Goal: Information Seeking & Learning: Check status

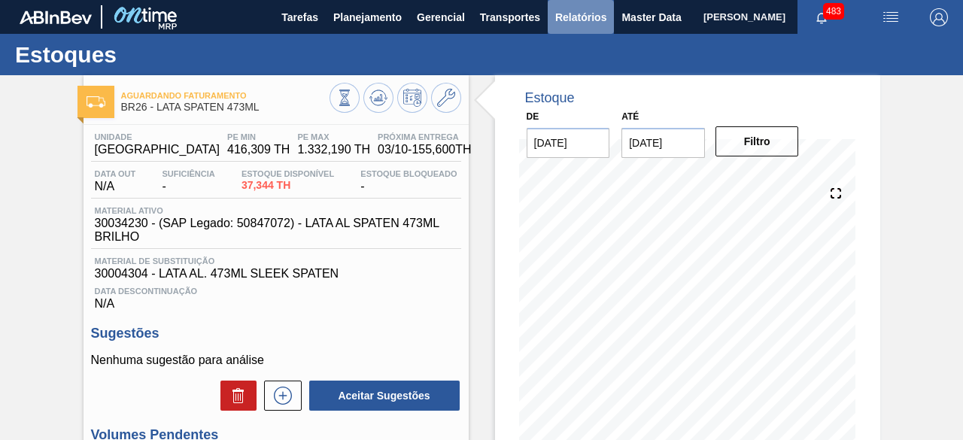
click at [579, 14] on span "Relatórios" at bounding box center [580, 17] width 51 height 18
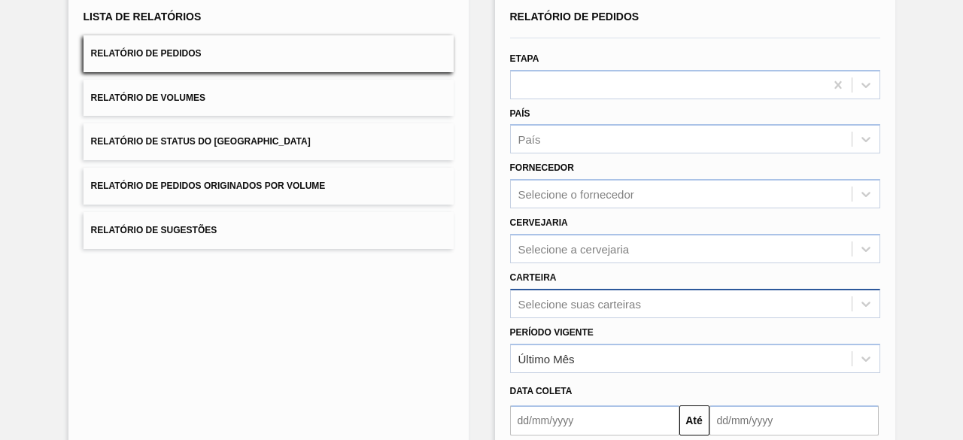
scroll to position [221, 0]
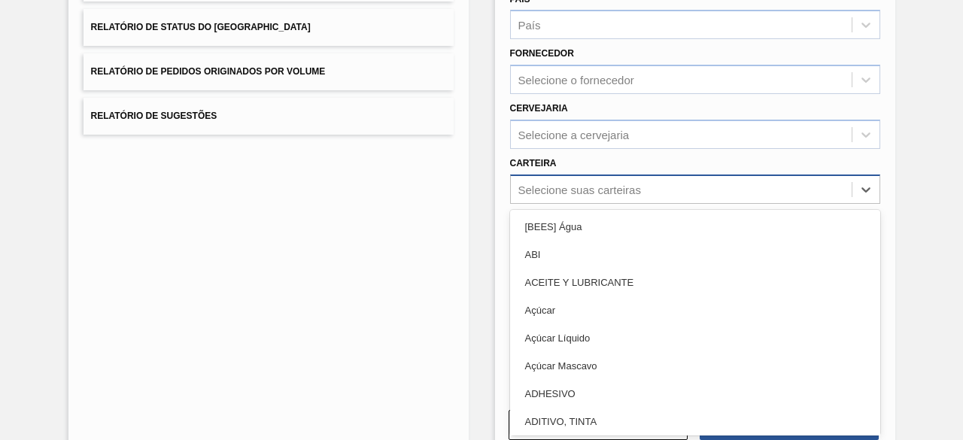
click at [552, 204] on div "option Açúcar focused, 4 of 101. 101 results available. Use Up and Down to choo…" at bounding box center [695, 189] width 370 height 29
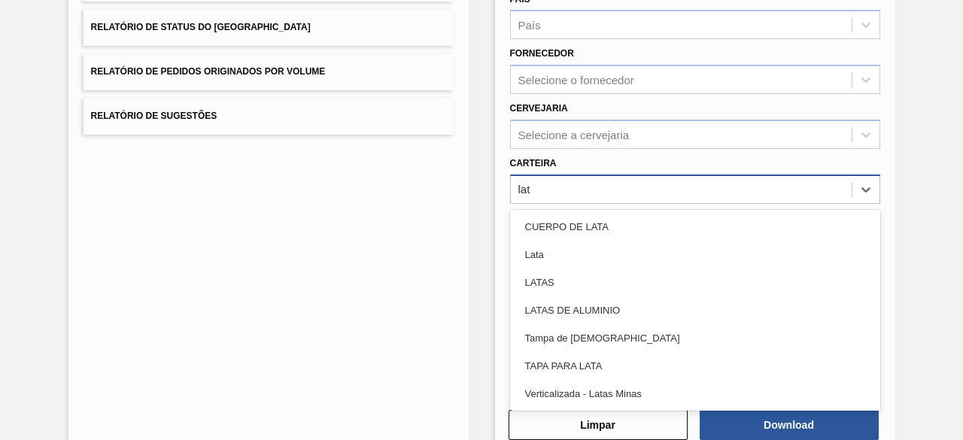
type input "lata"
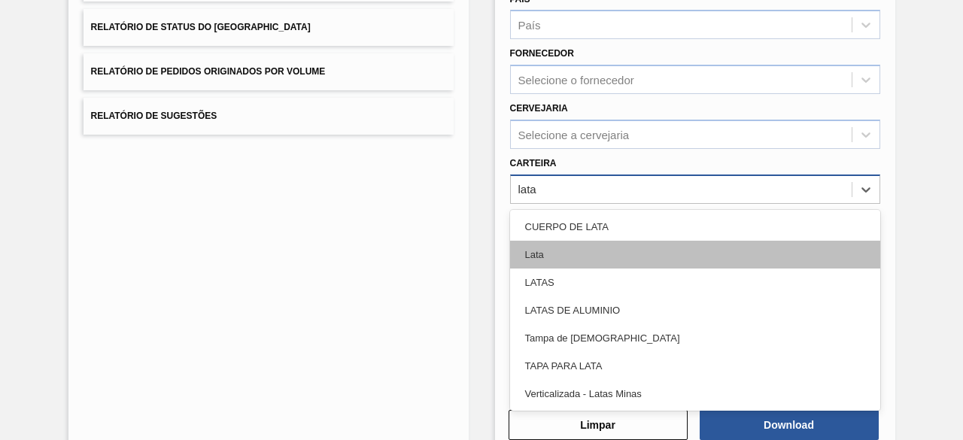
click at [549, 255] on div "Lata" at bounding box center [695, 255] width 370 height 28
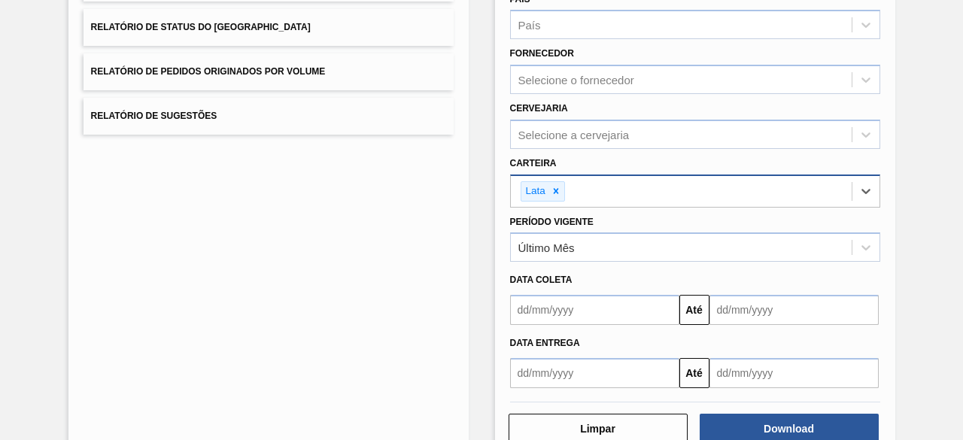
scroll to position [258, 0]
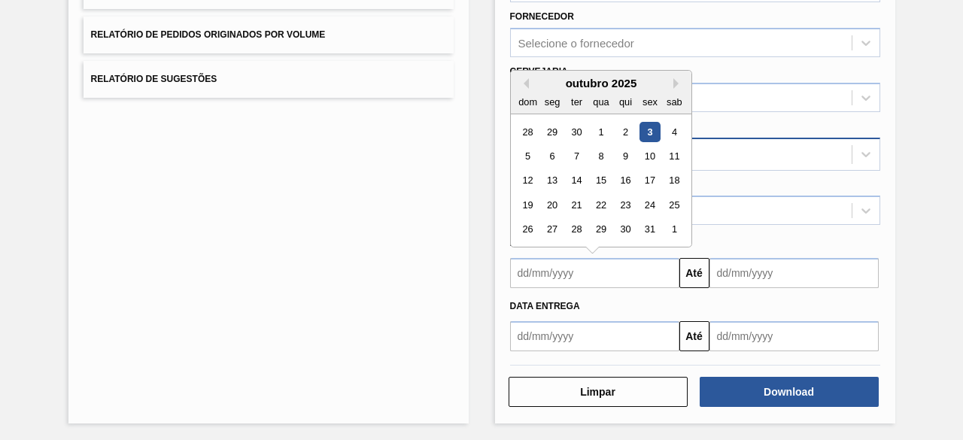
click at [560, 260] on input "text" at bounding box center [594, 273] width 169 height 30
click at [642, 128] on div "3" at bounding box center [649, 132] width 20 height 20
type input "[DATE]"
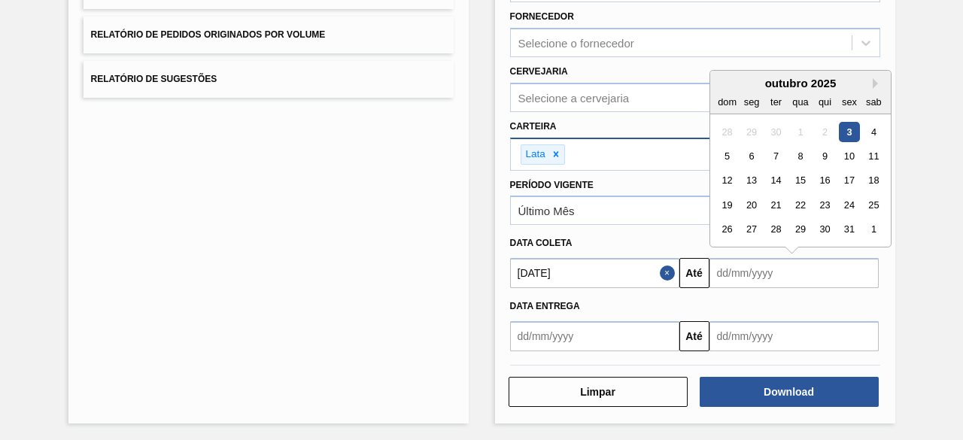
click at [728, 267] on input "text" at bounding box center [793, 273] width 169 height 30
click at [770, 157] on div "7" at bounding box center [775, 156] width 20 height 20
type input "[DATE]"
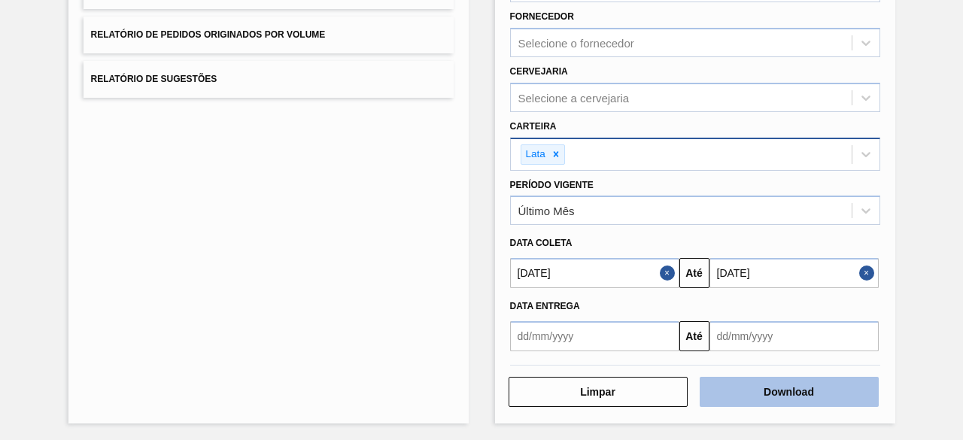
click at [746, 390] on button "Download" at bounding box center [789, 392] width 179 height 30
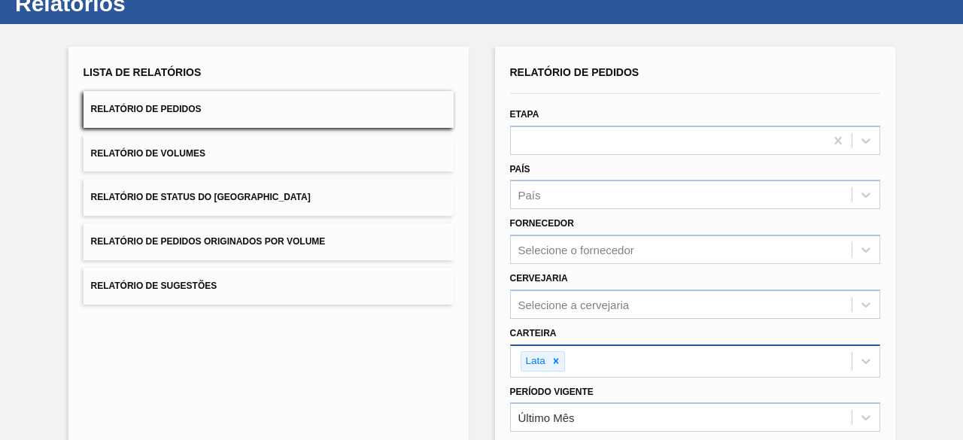
scroll to position [0, 0]
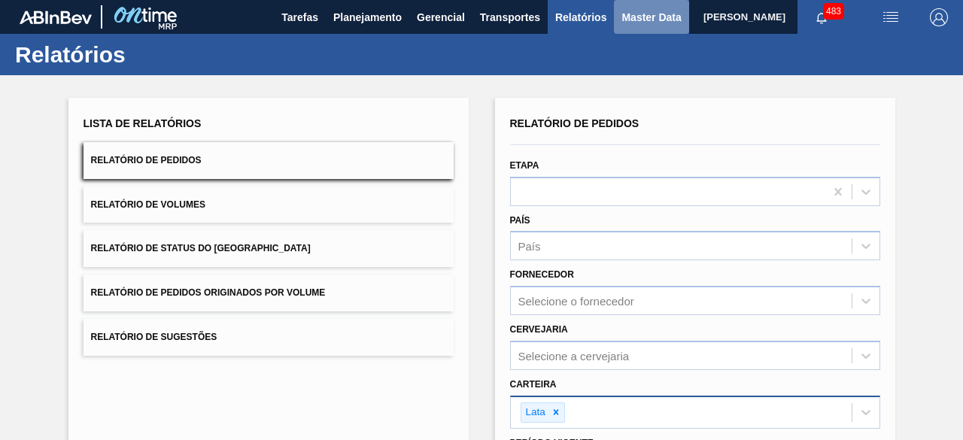
click at [629, 14] on span "Master Data" at bounding box center [650, 17] width 59 height 18
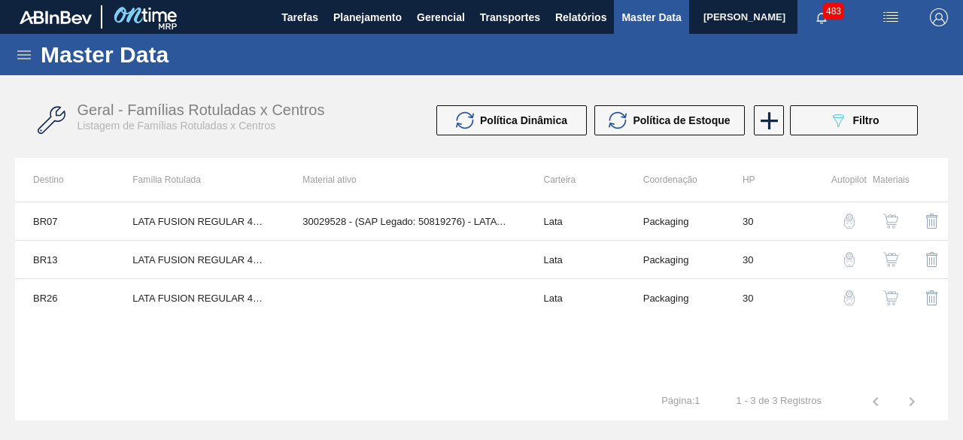
click at [17, 59] on icon at bounding box center [24, 55] width 18 height 18
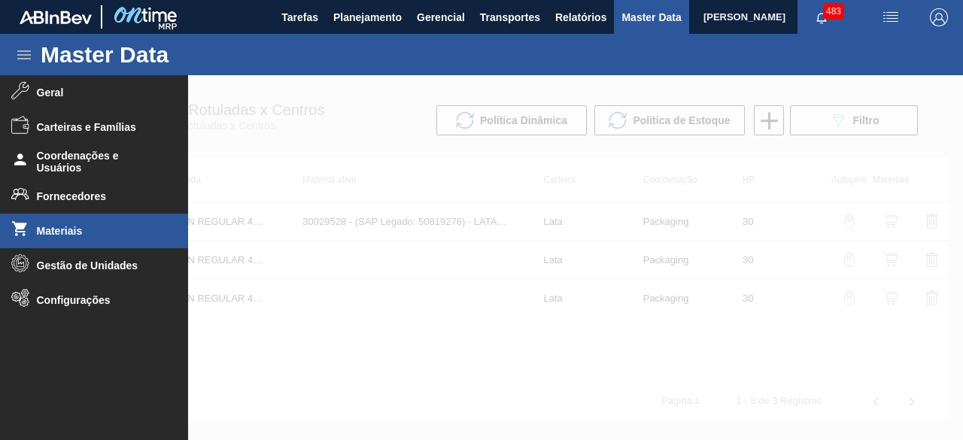
click at [91, 229] on span "Materiais" at bounding box center [99, 231] width 124 height 12
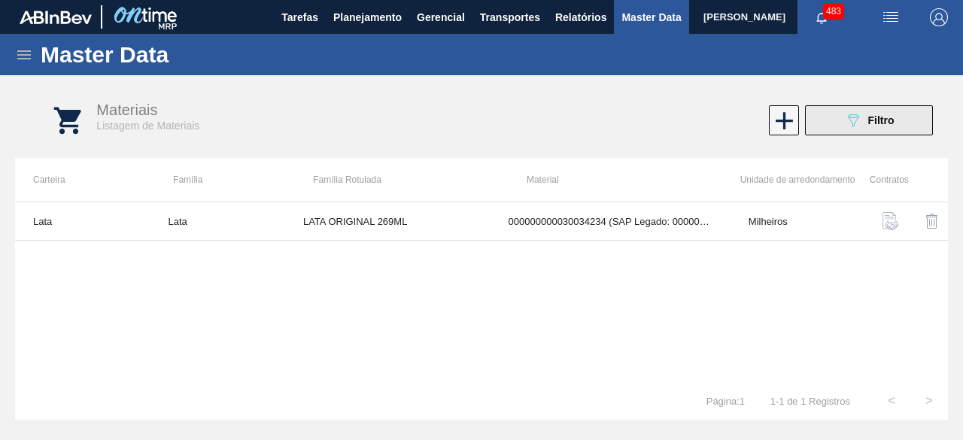
click at [839, 129] on button "089F7B8B-B2A5-4AFE-B5C0-19BA573D28AC Filtro" at bounding box center [869, 120] width 128 height 30
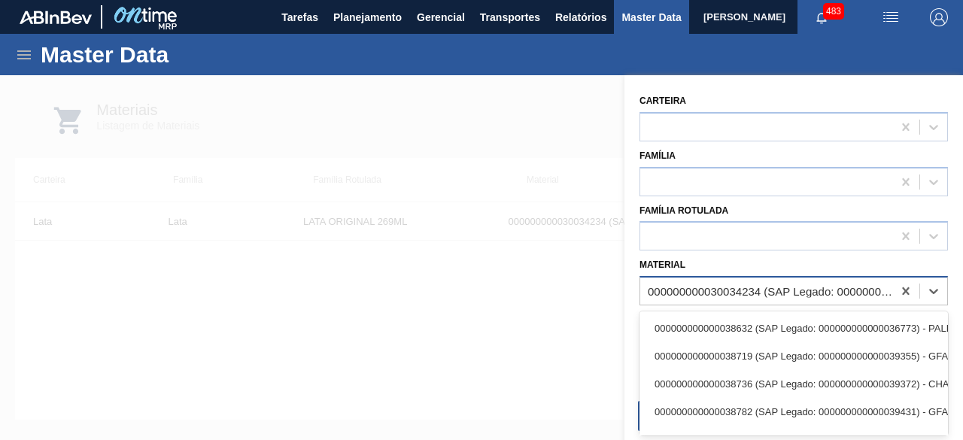
click at [764, 288] on div "000000000030034234 (SAP Legado: 000000000050847076) - LATA AL ORIGINAL 269ML BR…" at bounding box center [771, 291] width 246 height 13
paste input "30030360"
type input "30030360"
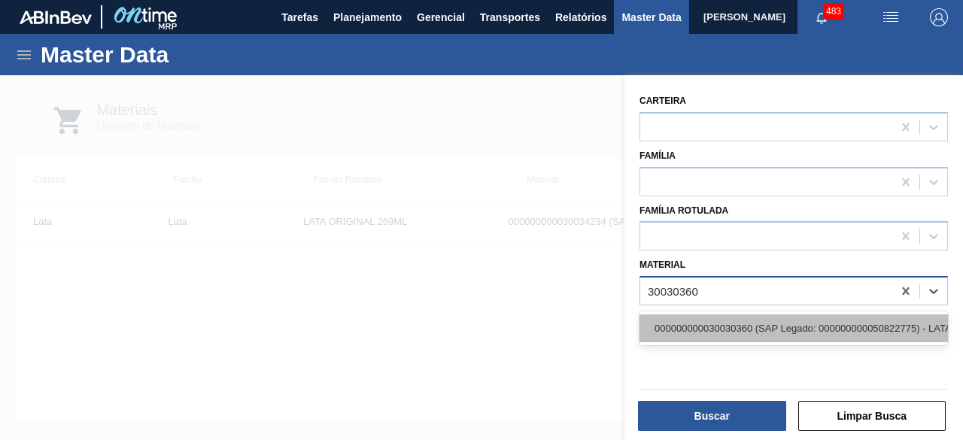
click at [763, 333] on div "000000000030030360 (SAP Legado: 000000000050822775) - LATA AL 350ML PCTW NIV24" at bounding box center [793, 328] width 308 height 28
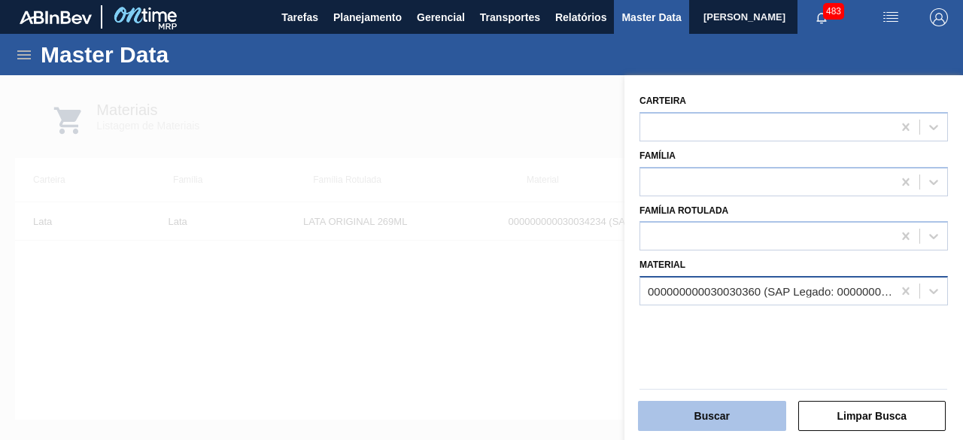
click at [758, 406] on button "Buscar" at bounding box center [712, 416] width 148 height 30
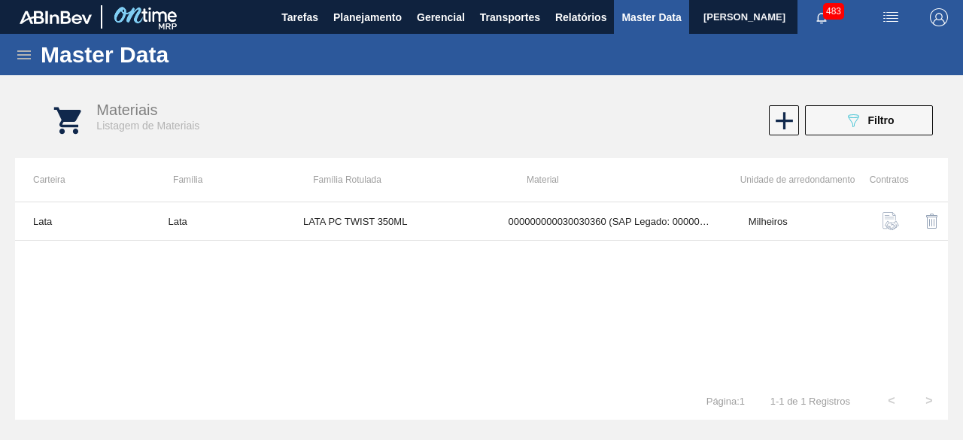
click at [431, 240] on table "Lata Lata LATA PC TWIST 350ML 000000000030030360 (SAP Legado: 00000000005082277…" at bounding box center [481, 221] width 933 height 38
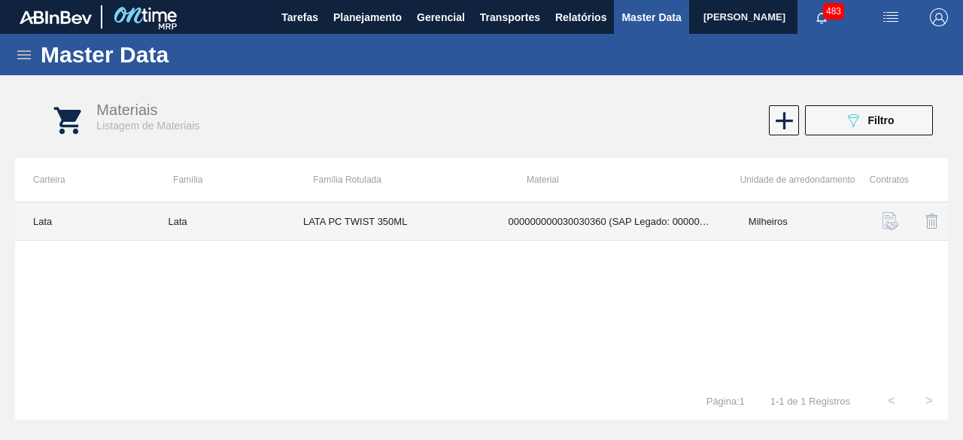
click at [414, 226] on td "LATA PC TWIST 350ML" at bounding box center [387, 221] width 205 height 38
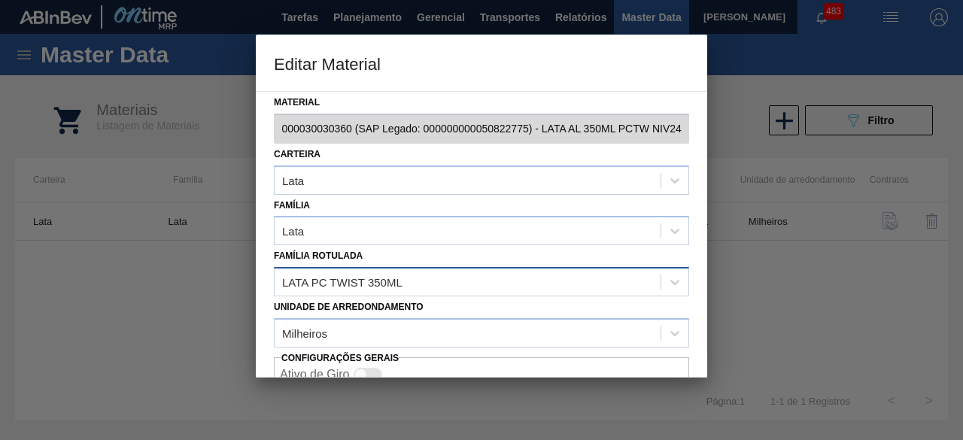
scroll to position [63, 0]
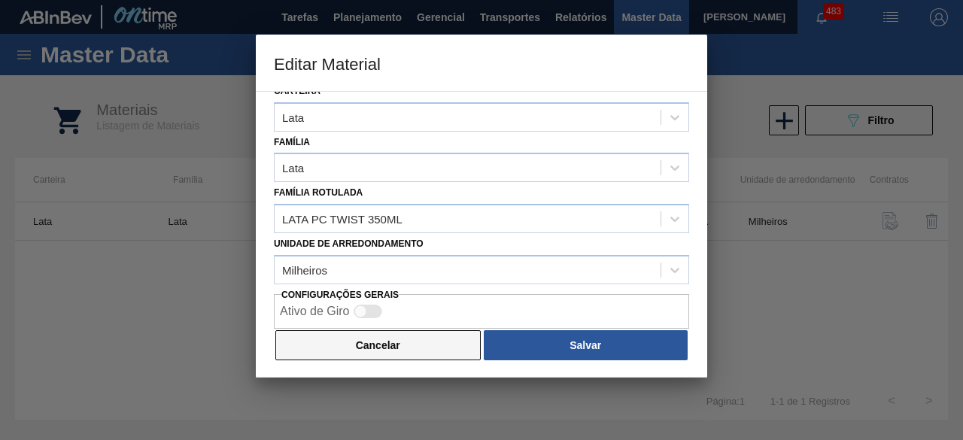
click at [439, 343] on button "Cancelar" at bounding box center [377, 345] width 205 height 30
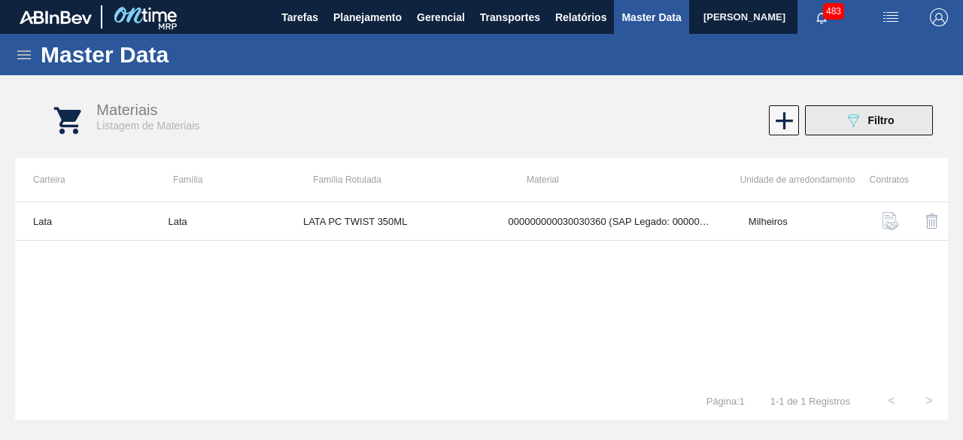
click at [858, 121] on icon "089F7B8B-B2A5-4AFE-B5C0-19BA573D28AC" at bounding box center [853, 120] width 18 height 18
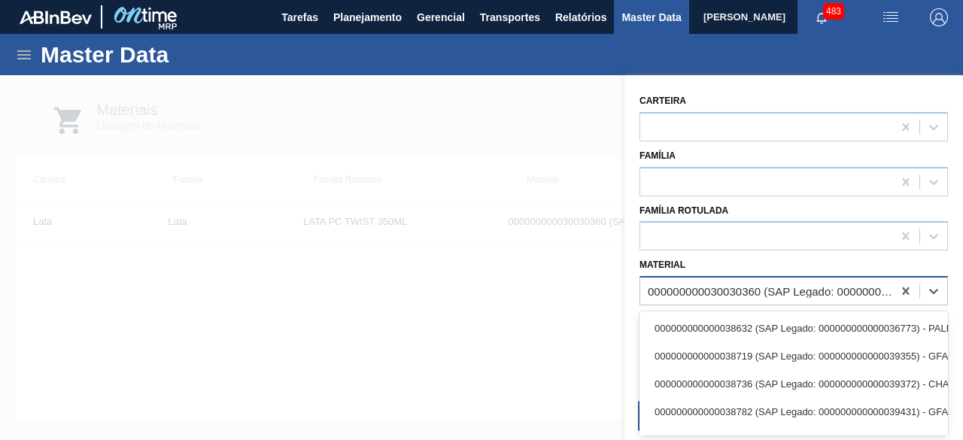
click at [773, 290] on div "000000000030030360 (SAP Legado: 000000000050822775) - LATA AL 350ML PCTW NIV24" at bounding box center [771, 291] width 246 height 13
paste input "30034426"
type input "30034426"
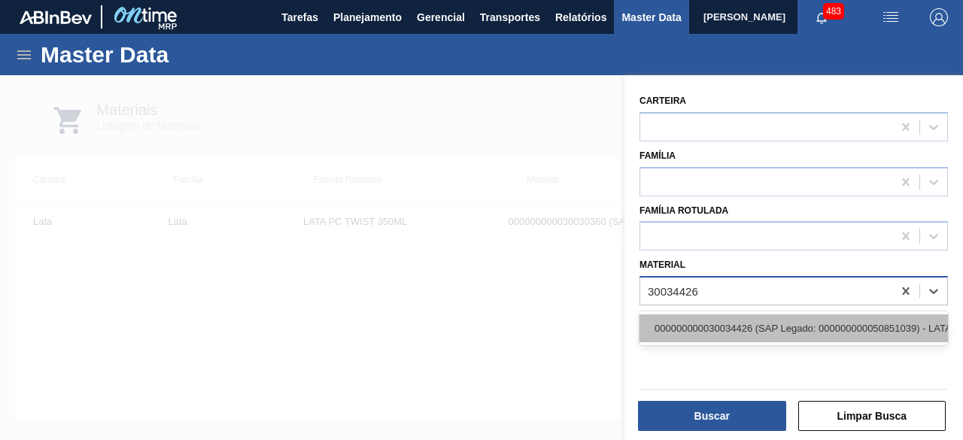
click at [787, 329] on div "000000000030034426 (SAP Legado: 000000000050851039) - LATA AL 350ML PCTW NIV25" at bounding box center [793, 328] width 308 height 28
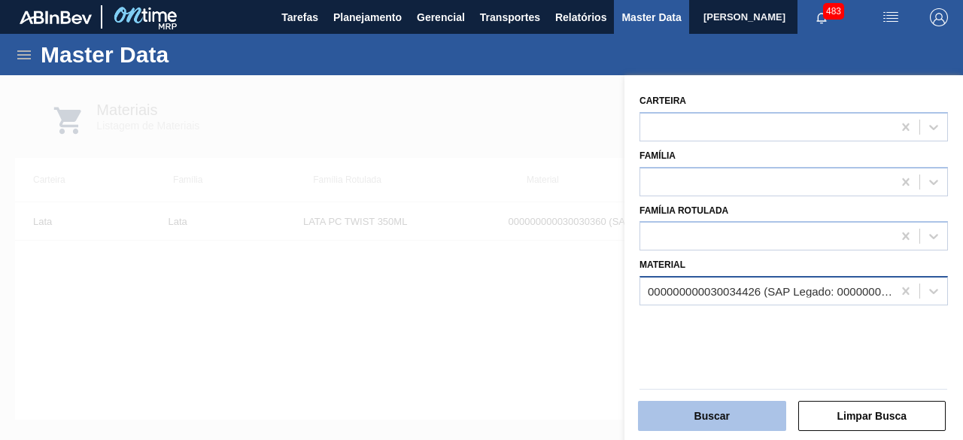
click at [751, 407] on button "Buscar" at bounding box center [712, 416] width 148 height 30
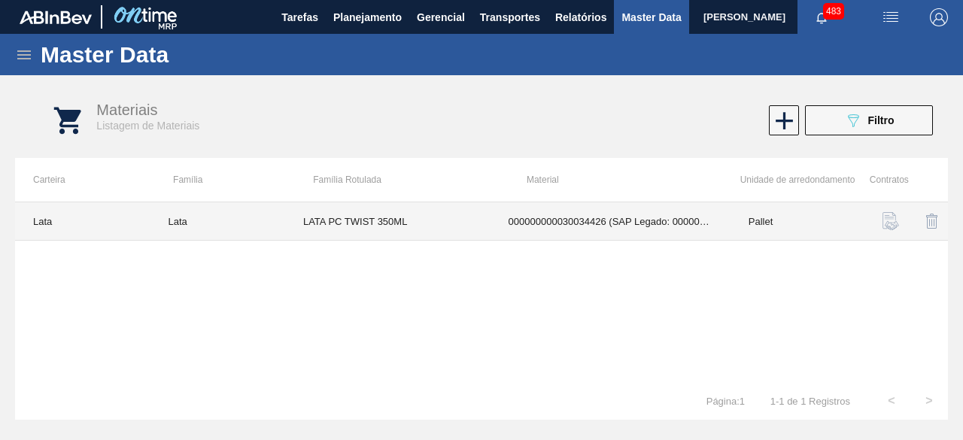
click at [356, 220] on td "LATA PC TWIST 350ML" at bounding box center [387, 221] width 205 height 38
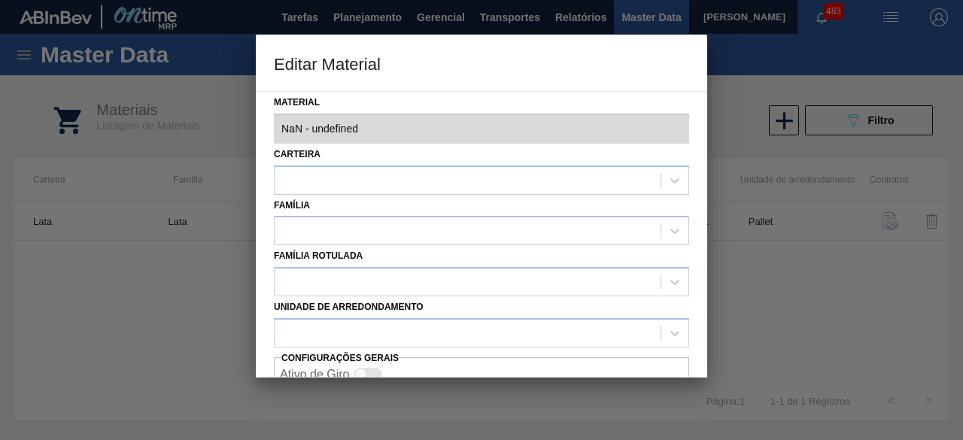
type input "30034426 - 000000000030034426 (SAP Legado: 000000000050851039) - LATA AL 350ML …"
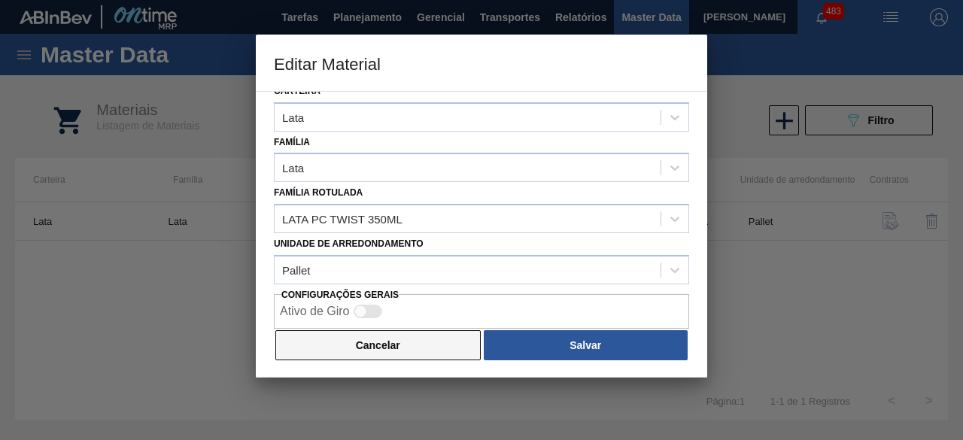
click at [408, 341] on button "Cancelar" at bounding box center [377, 345] width 205 height 30
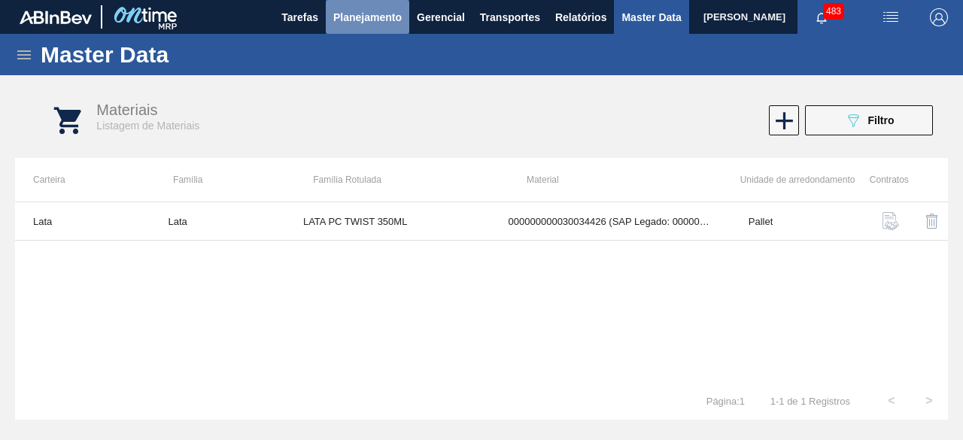
click at [369, 18] on span "Planejamento" at bounding box center [367, 17] width 68 height 18
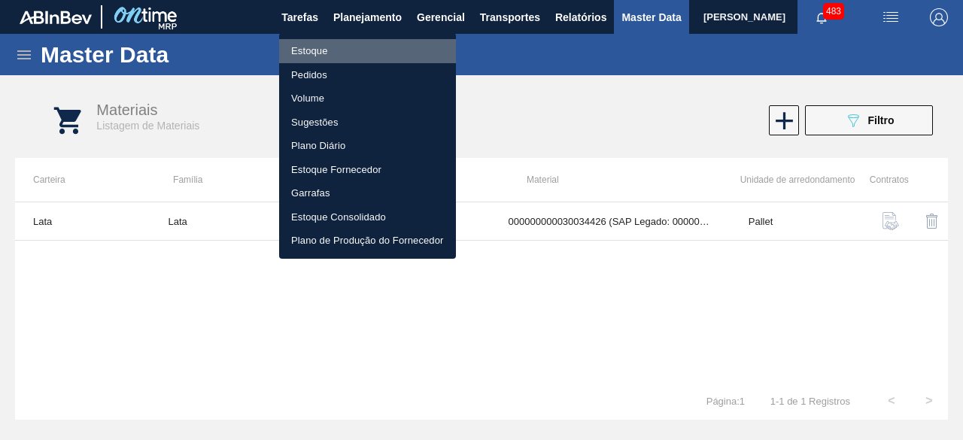
click at [336, 50] on li "Estoque" at bounding box center [367, 51] width 177 height 24
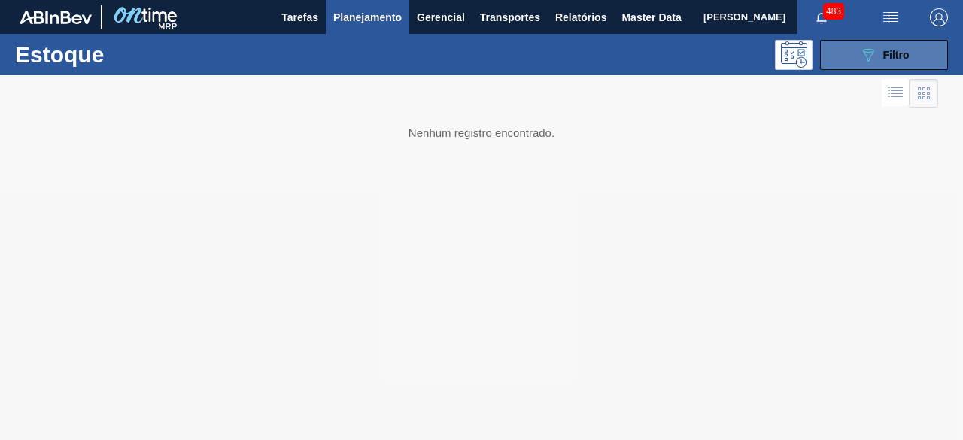
click at [858, 64] on button "089F7B8B-B2A5-4AFE-B5C0-19BA573D28AC Filtro" at bounding box center [884, 55] width 128 height 30
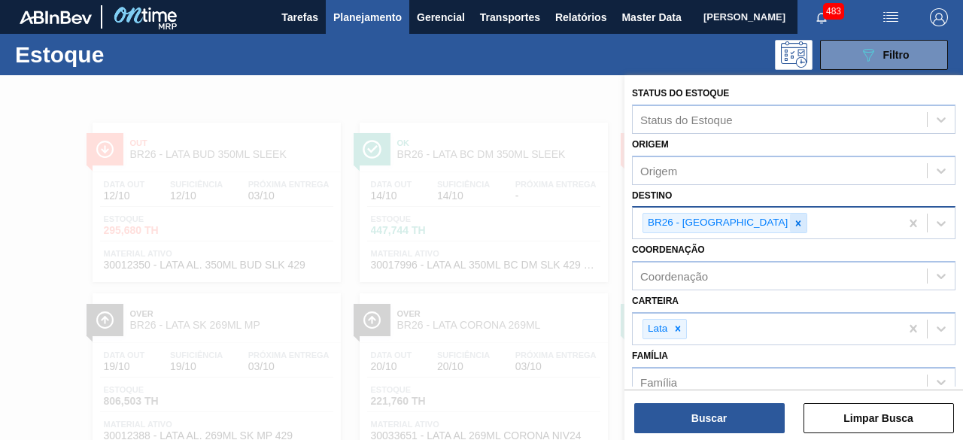
click at [793, 223] on icon at bounding box center [798, 223] width 11 height 11
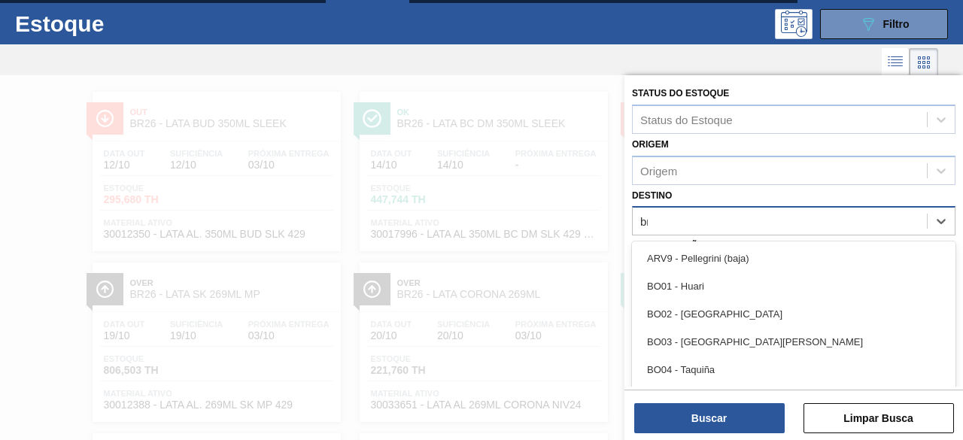
scroll to position [32, 0]
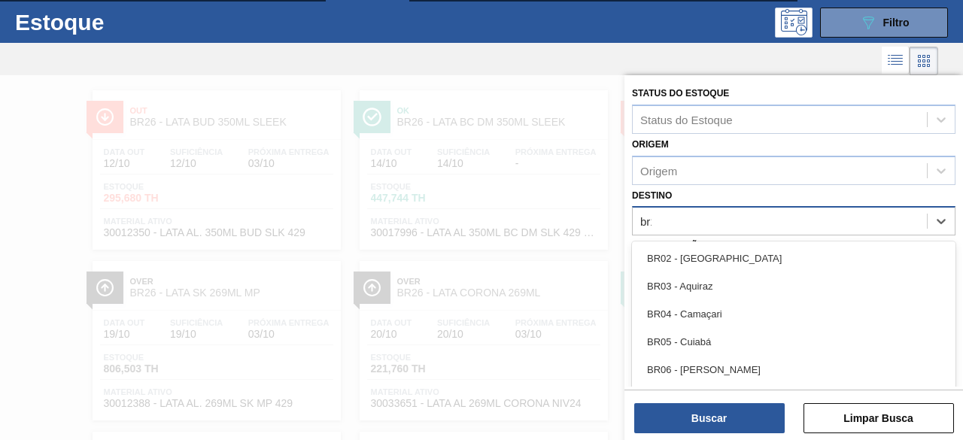
type input "br19"
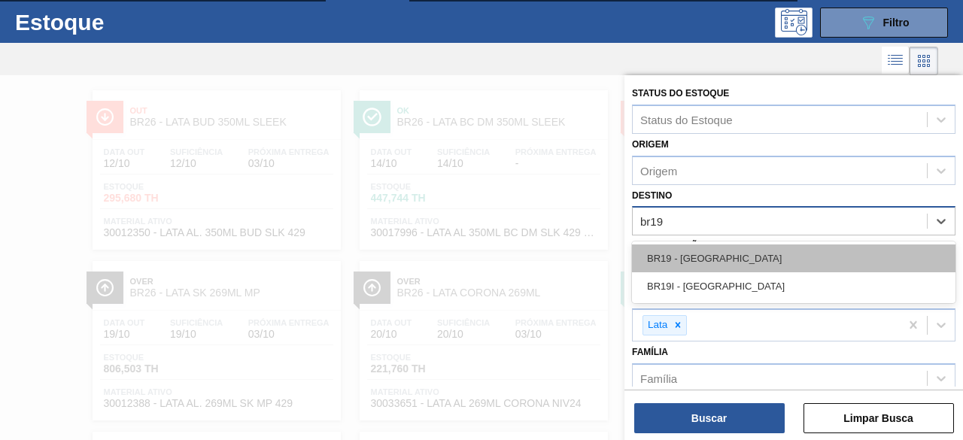
click at [722, 257] on div "BR19 - Nova Rio" at bounding box center [793, 258] width 323 height 28
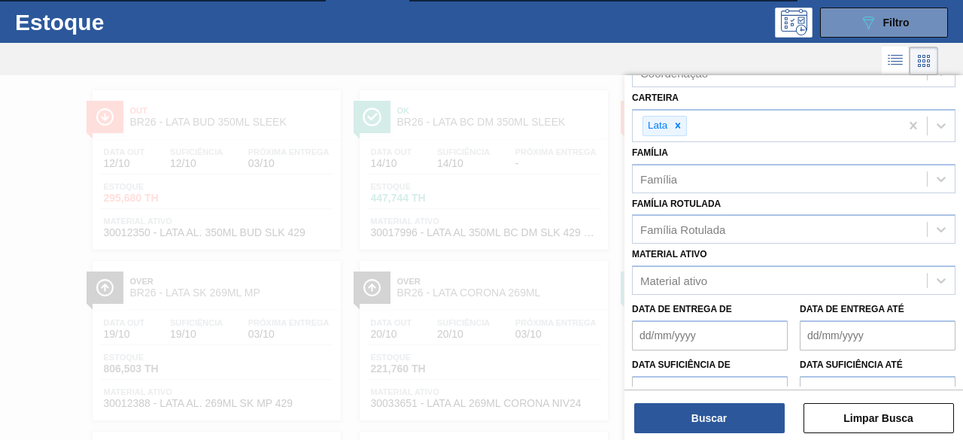
scroll to position [204, 0]
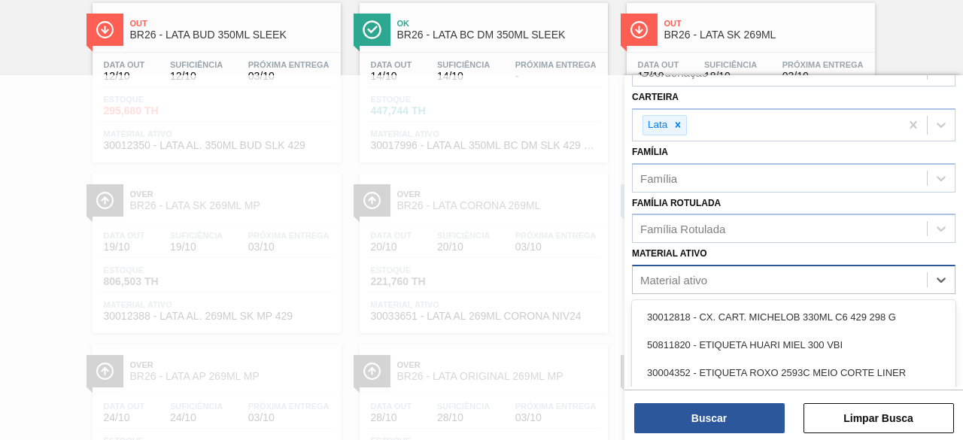
click at [740, 282] on div "Material ativo" at bounding box center [780, 280] width 294 height 22
paste ativo "30029834"
type ativo "30029834"
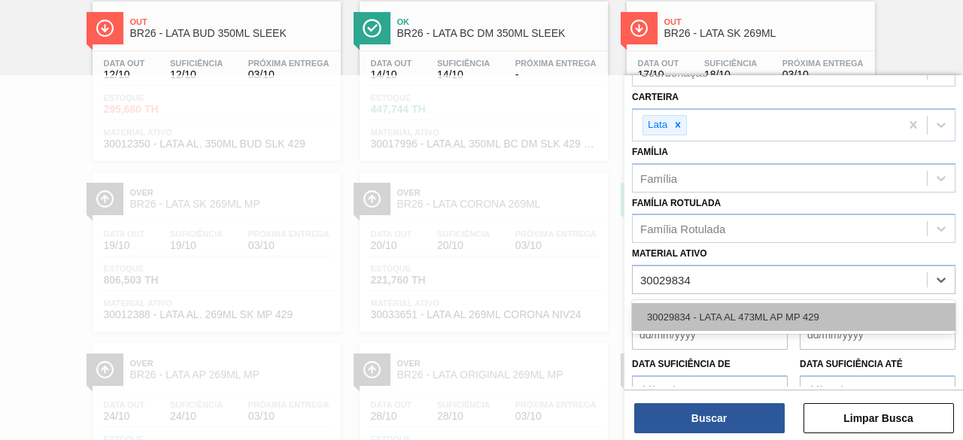
click at [754, 306] on div "30029834 - LATA AL 473ML AP MP 429" at bounding box center [793, 317] width 323 height 28
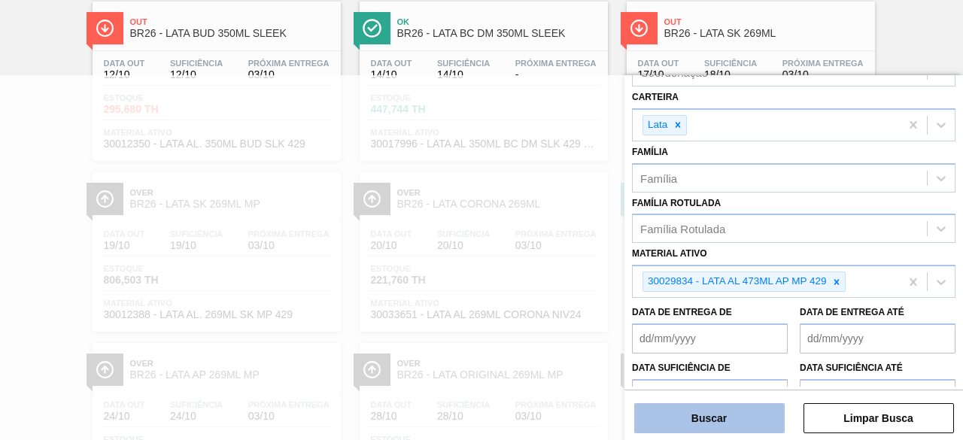
click at [763, 418] on button "Buscar" at bounding box center [709, 418] width 150 height 30
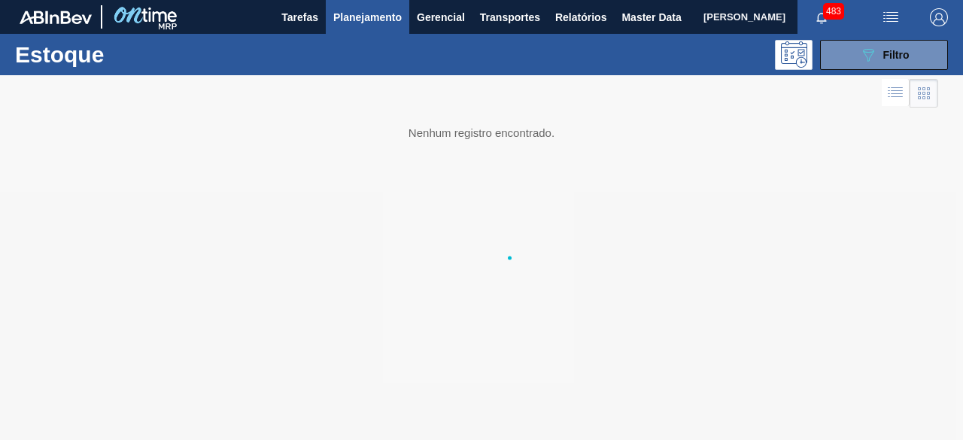
scroll to position [0, 0]
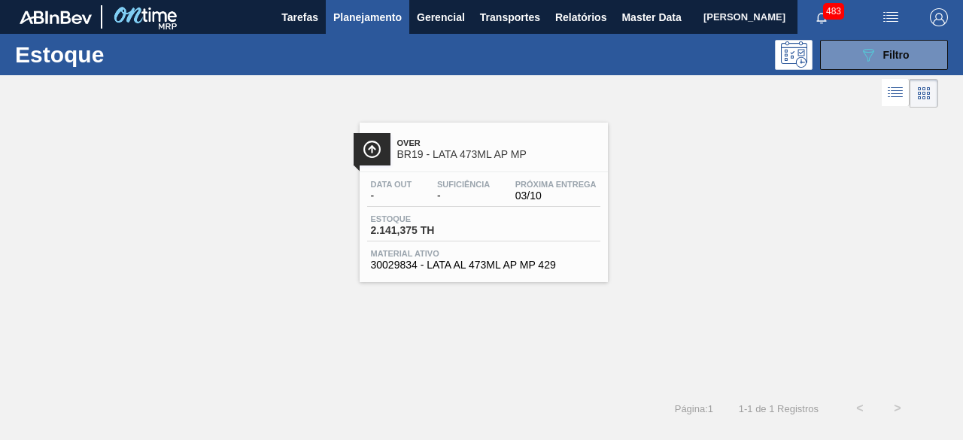
click at [456, 186] on span "Suficiência" at bounding box center [463, 184] width 53 height 9
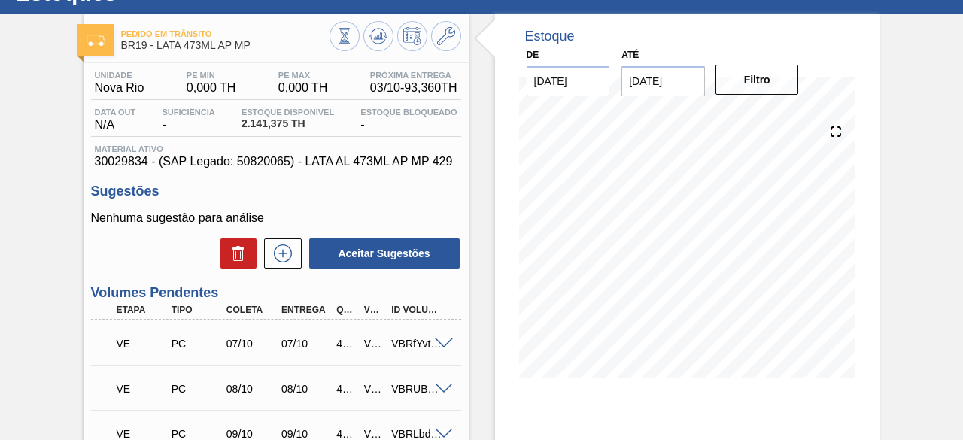
scroll to position [62, 0]
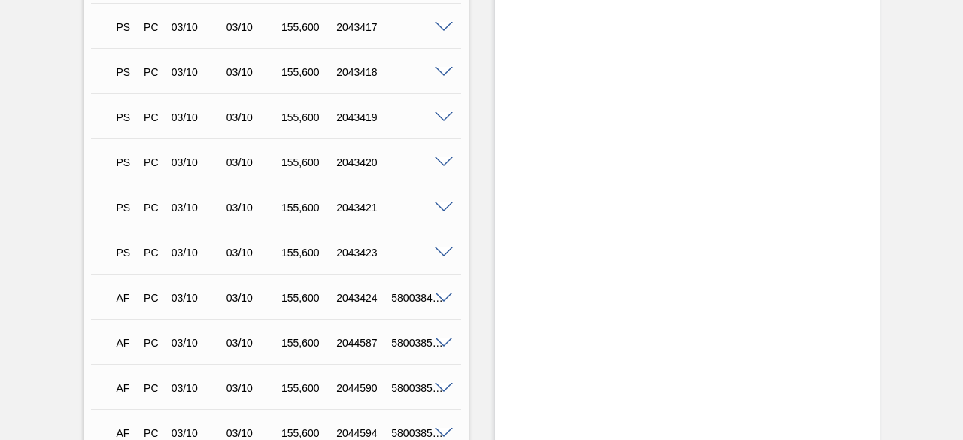
scroll to position [1467, 0]
click at [445, 254] on span at bounding box center [444, 252] width 18 height 11
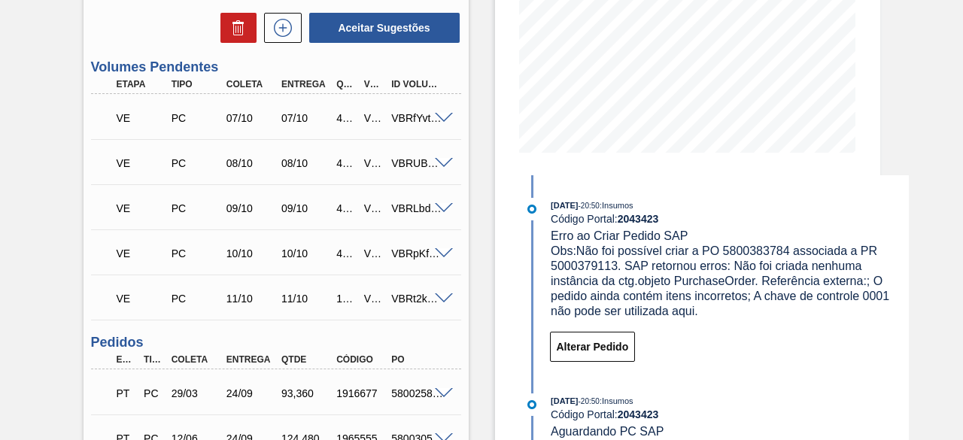
scroll to position [0, 0]
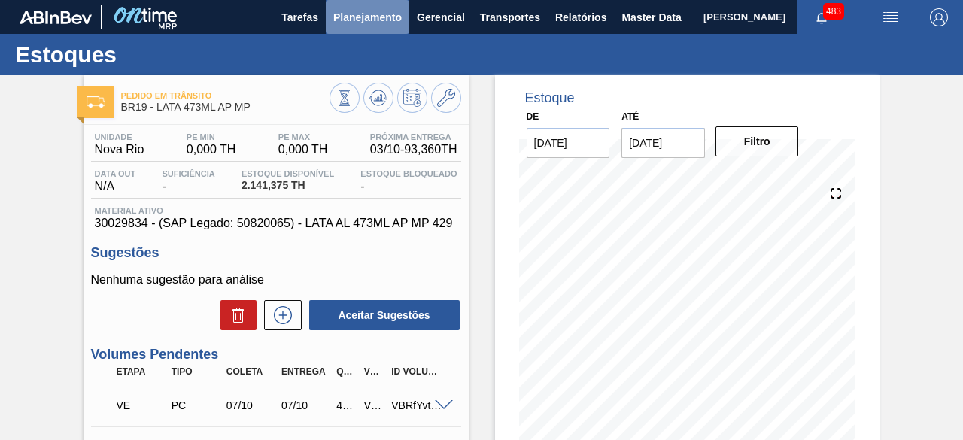
click at [390, 17] on span "Planejamento" at bounding box center [367, 17] width 68 height 18
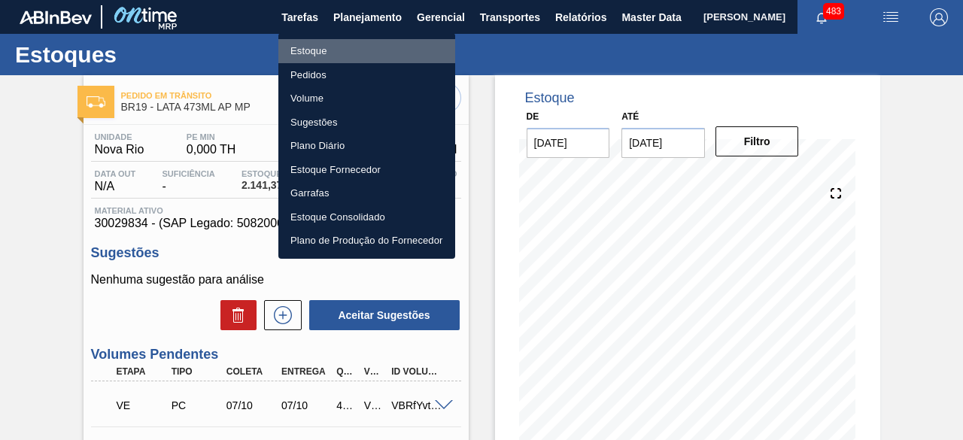
click at [343, 50] on li "Estoque" at bounding box center [366, 51] width 177 height 24
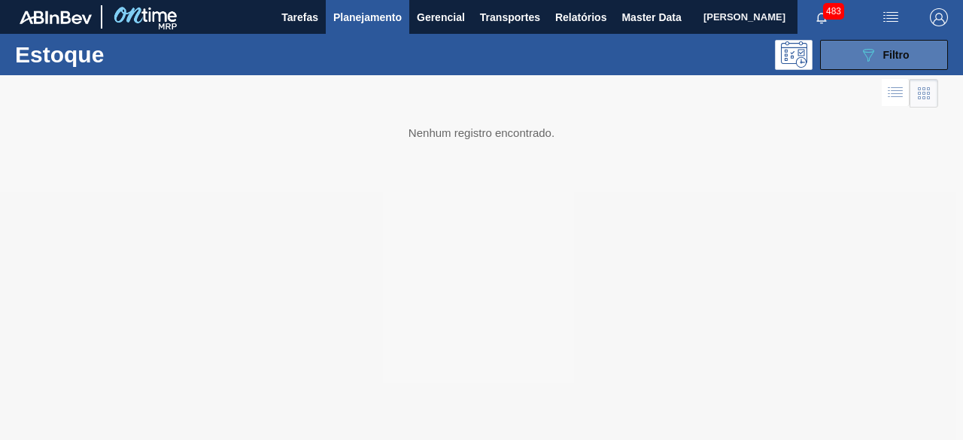
click at [897, 51] on span "Filtro" at bounding box center [896, 55] width 26 height 12
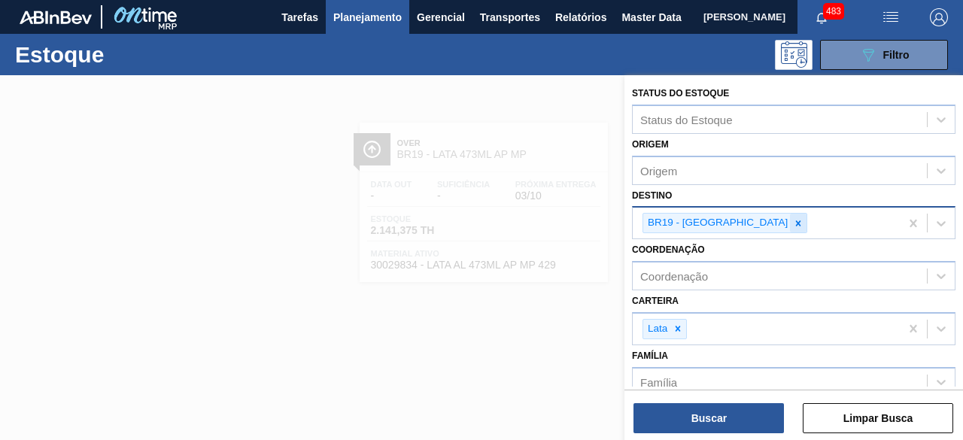
click at [796, 223] on icon at bounding box center [798, 222] width 5 height 5
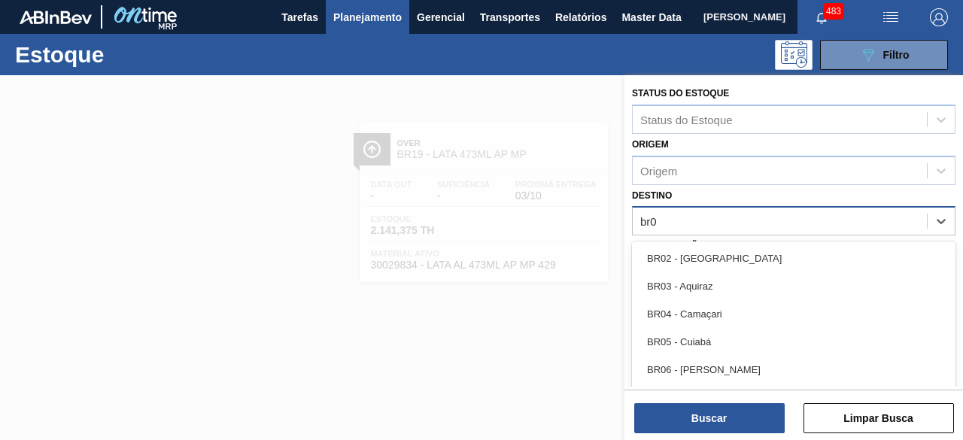
type input "br07"
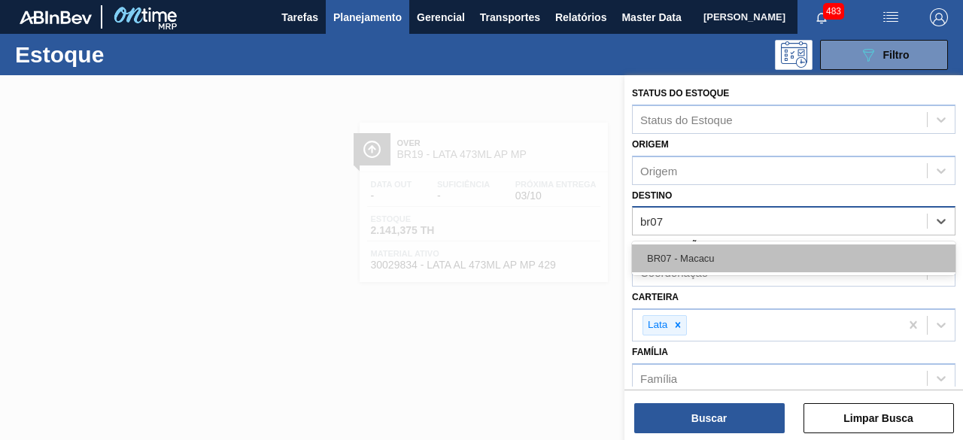
click at [743, 259] on div "BR07 - Macacu" at bounding box center [793, 258] width 323 height 28
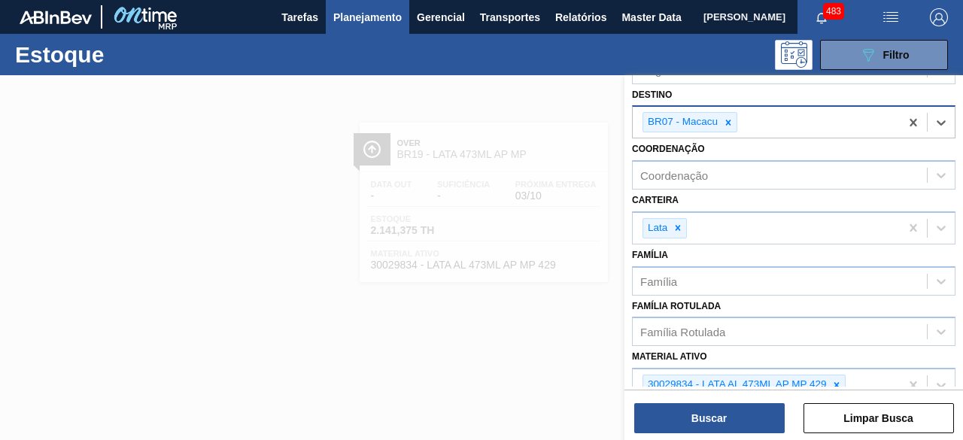
scroll to position [158, 0]
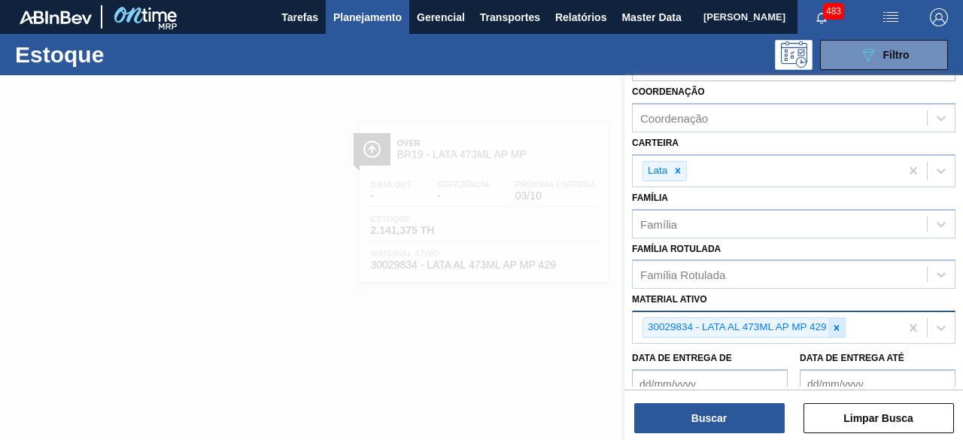
click at [831, 323] on icon at bounding box center [836, 328] width 11 height 11
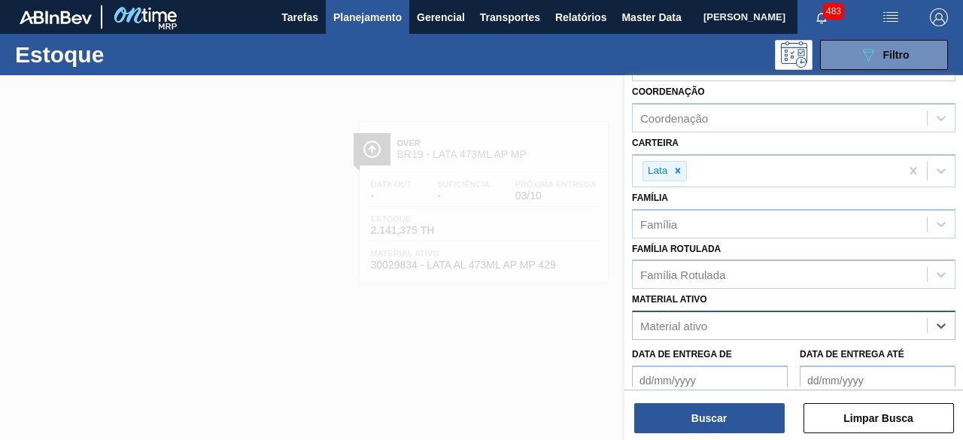
paste ativo "30003829"
type ativo "30003829"
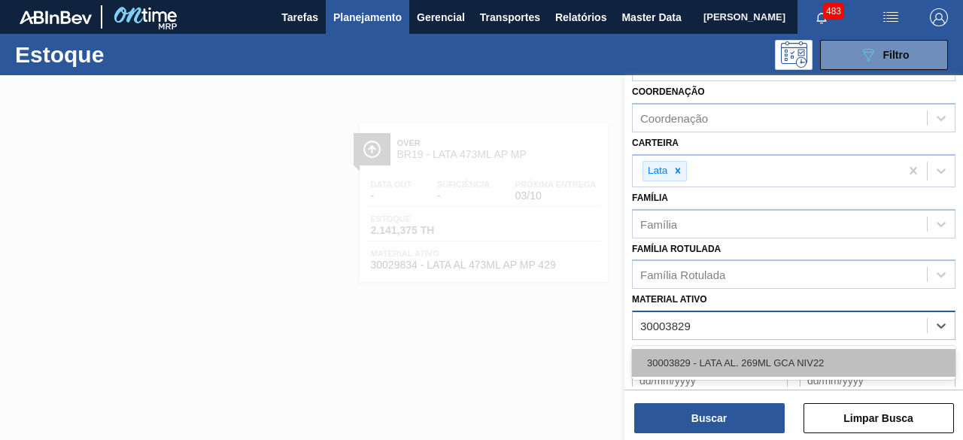
click at [797, 362] on div "30003829 - LATA AL. 269ML GCA NIV22" at bounding box center [793, 363] width 323 height 28
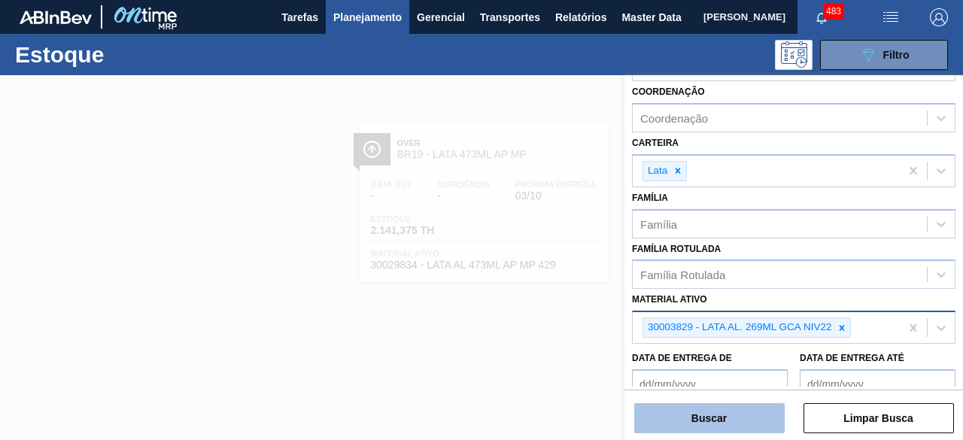
click at [727, 421] on button "Buscar" at bounding box center [709, 418] width 150 height 30
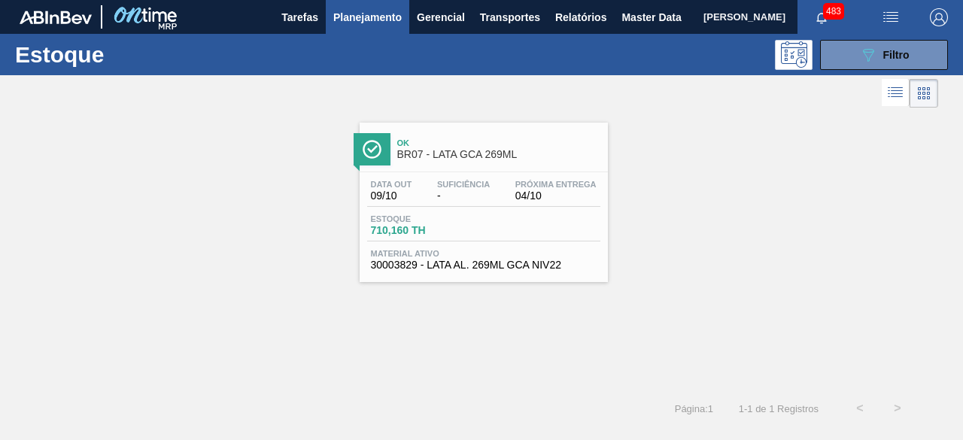
click at [448, 148] on div "Ok BR07 - LATA GCA 269ML" at bounding box center [498, 149] width 203 height 34
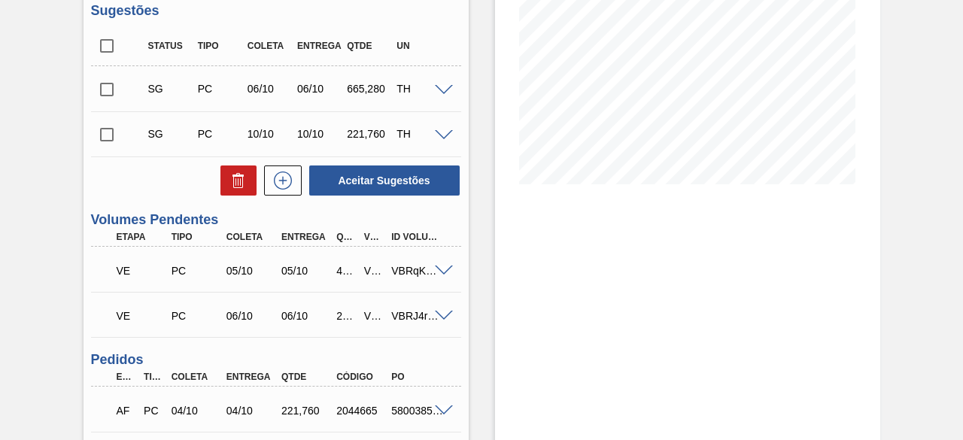
scroll to position [257, 0]
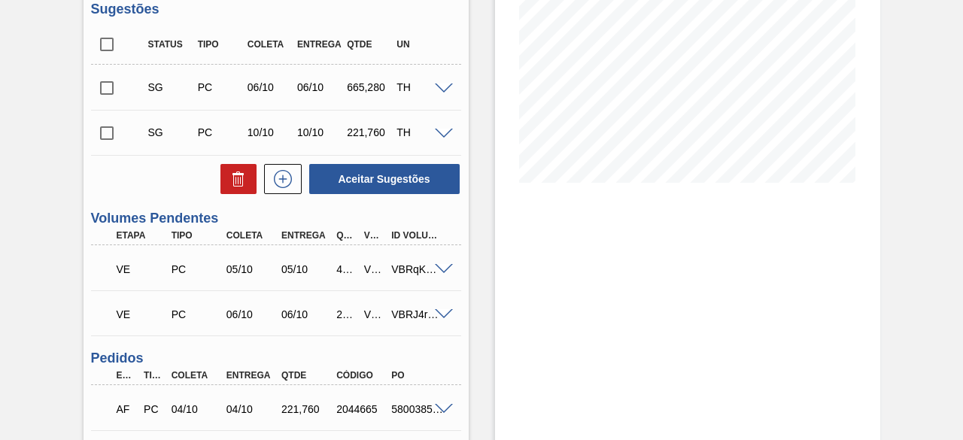
click at [439, 273] on span at bounding box center [444, 269] width 18 height 11
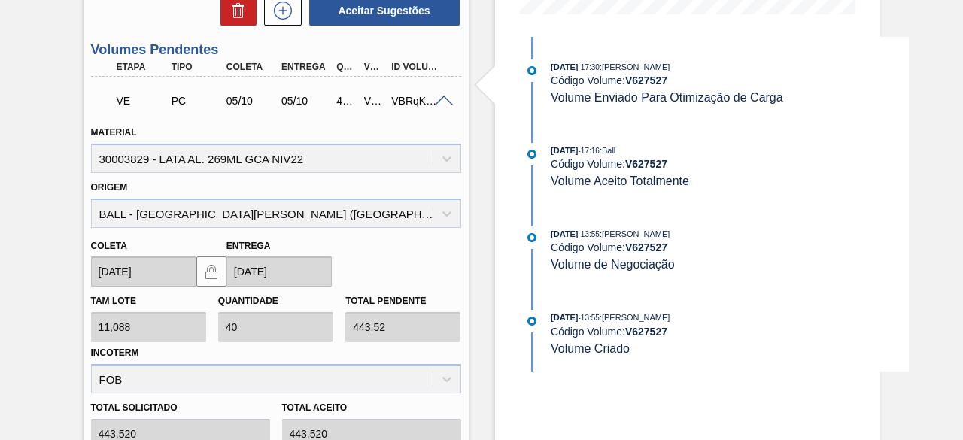
scroll to position [424, 0]
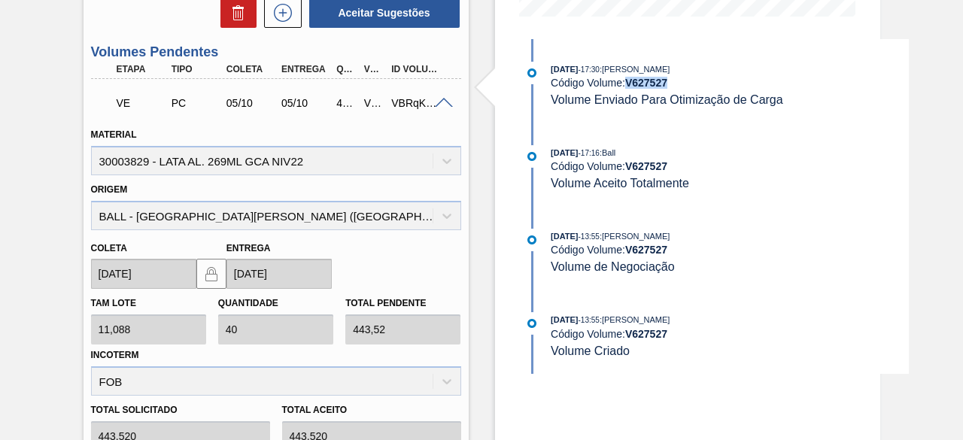
drag, startPoint x: 627, startPoint y: 81, endPoint x: 671, endPoint y: 85, distance: 44.5
click at [671, 85] on div "Código Volume: V 627527" at bounding box center [729, 83] width 357 height 12
copy strong "V 627527"
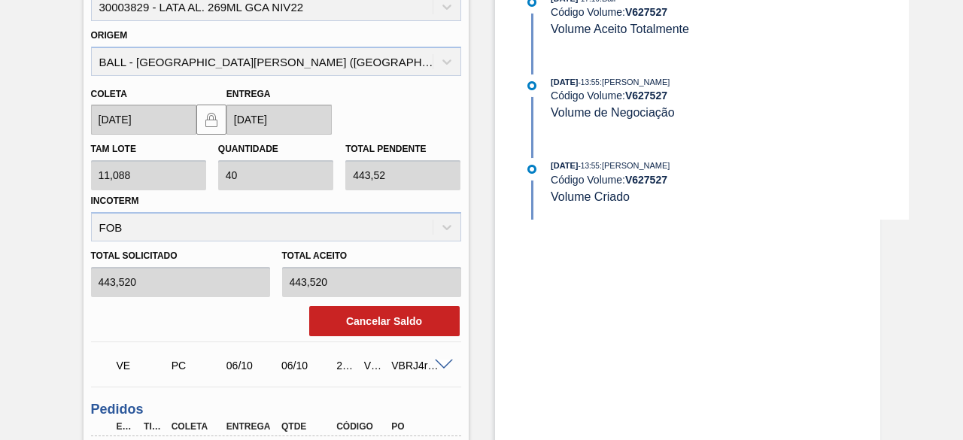
scroll to position [647, 0]
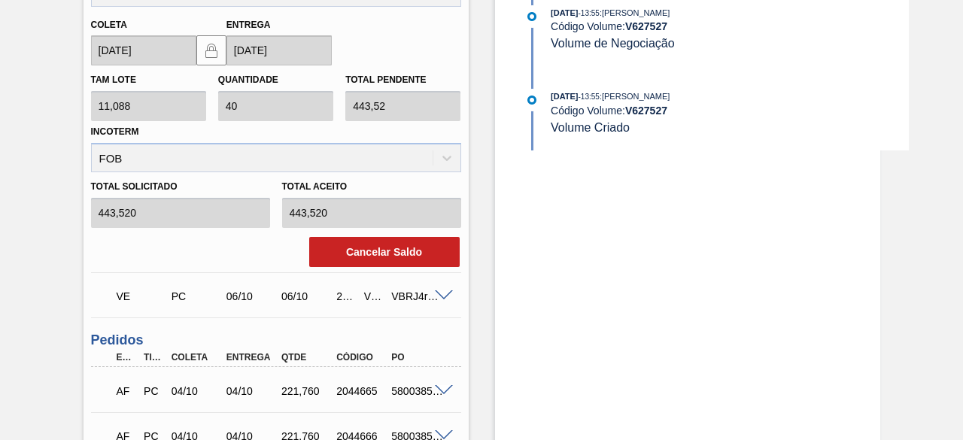
click at [445, 299] on span at bounding box center [444, 295] width 18 height 11
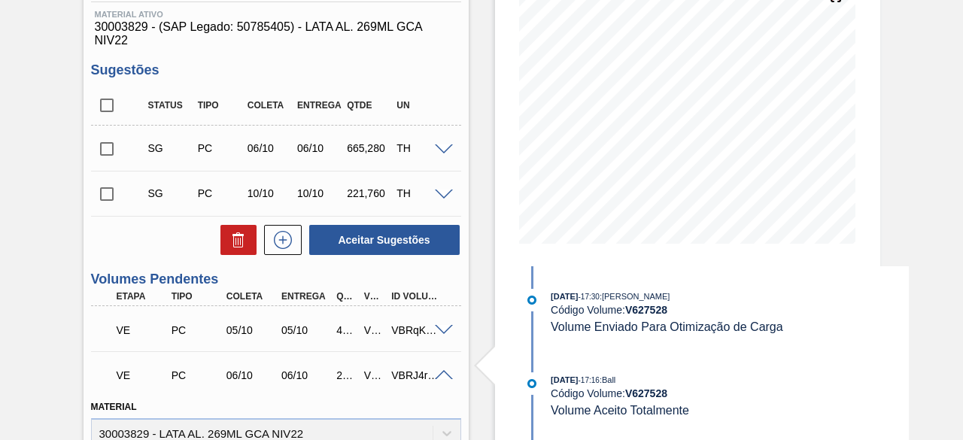
scroll to position [322, 0]
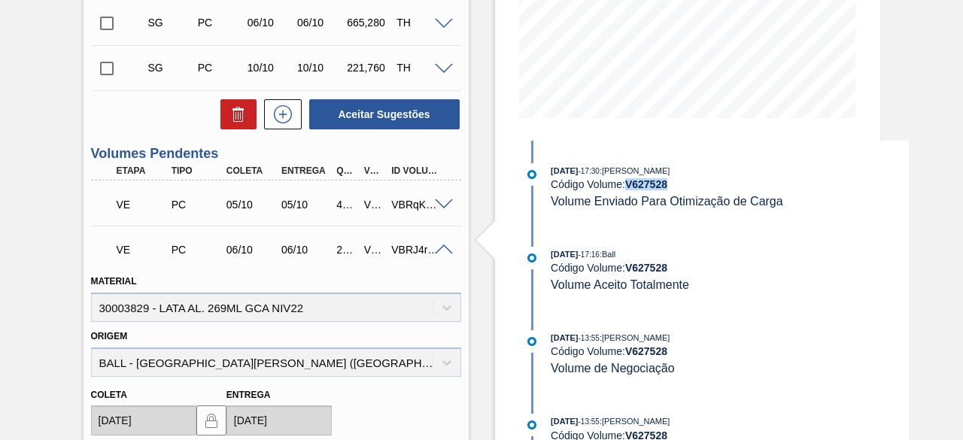
drag, startPoint x: 626, startPoint y: 182, endPoint x: 667, endPoint y: 185, distance: 41.5
click at [667, 185] on div "Código Volume: V 627528" at bounding box center [729, 184] width 357 height 12
copy strong "V 627528"
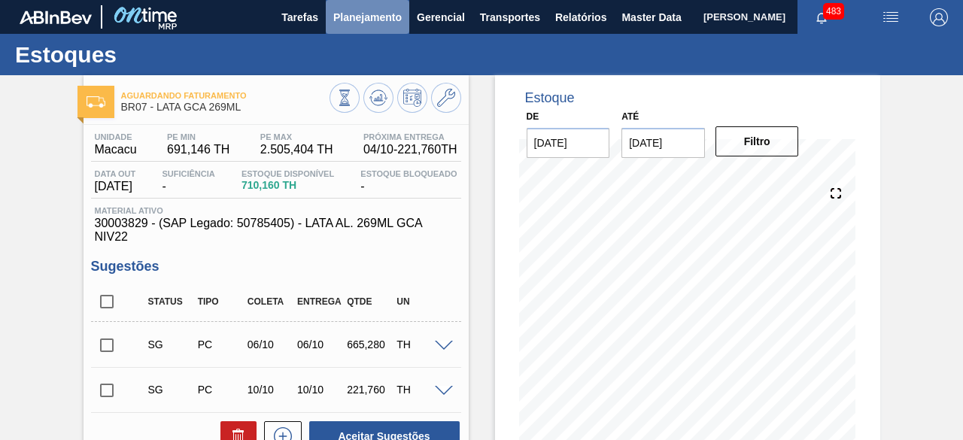
click at [373, 25] on span "Planejamento" at bounding box center [367, 17] width 68 height 18
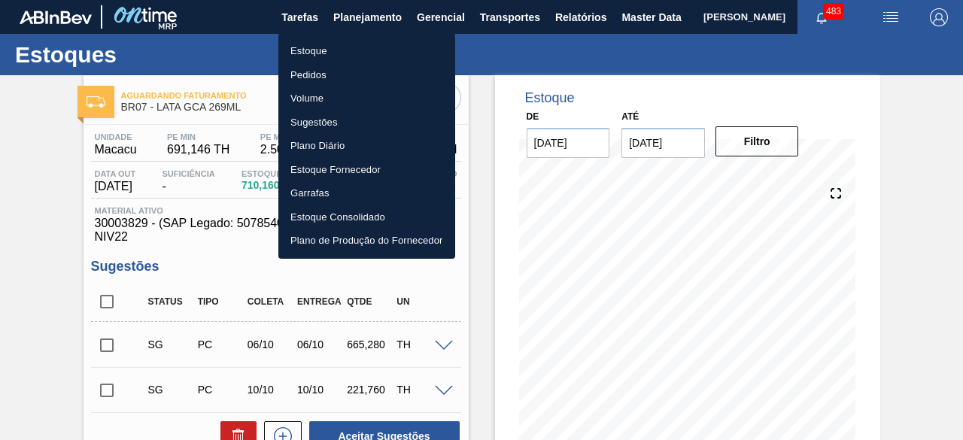
click at [325, 58] on li "Estoque" at bounding box center [366, 51] width 177 height 24
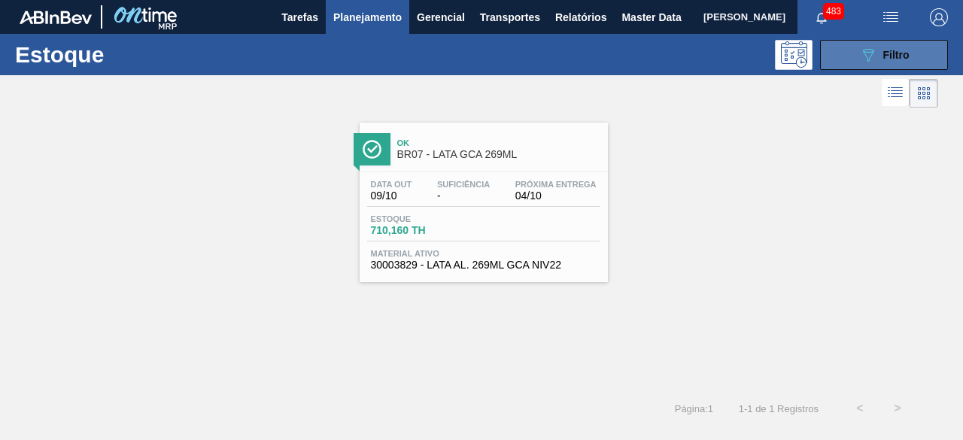
click at [859, 61] on icon "089F7B8B-B2A5-4AFE-B5C0-19BA573D28AC" at bounding box center [868, 55] width 18 height 18
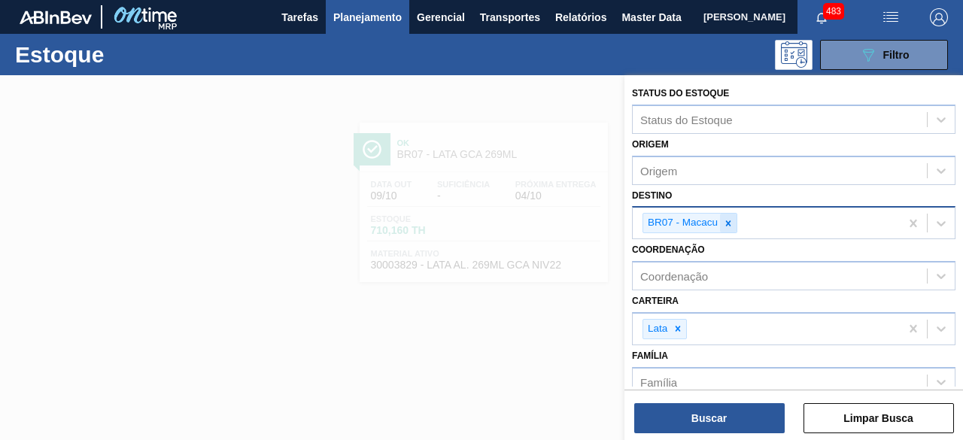
click at [731, 223] on icon at bounding box center [728, 223] width 11 height 11
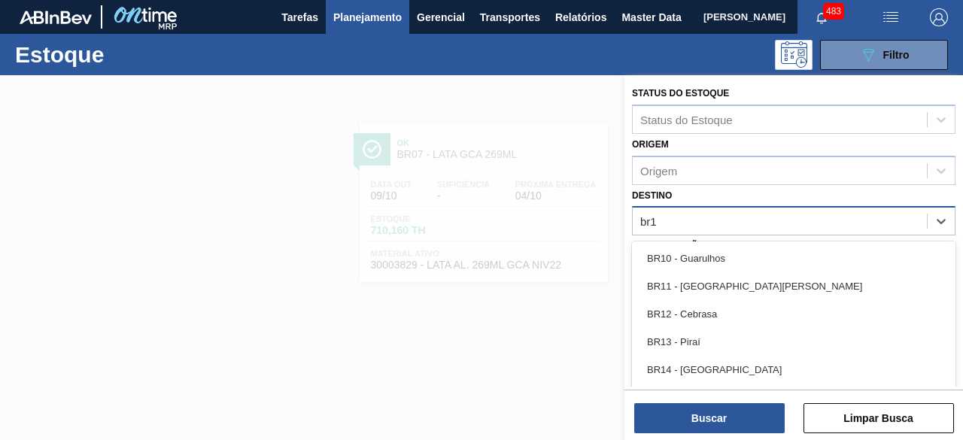
type input "br12"
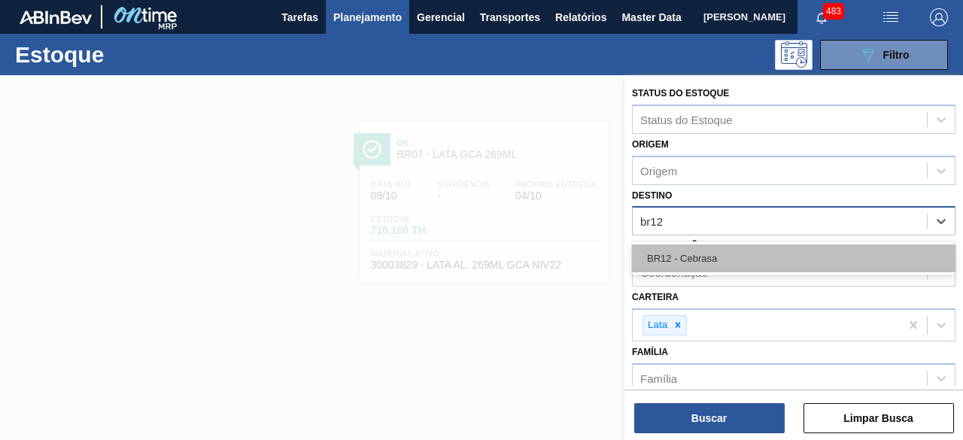
click at [743, 266] on div "BR12 - Cebrasa" at bounding box center [793, 258] width 323 height 28
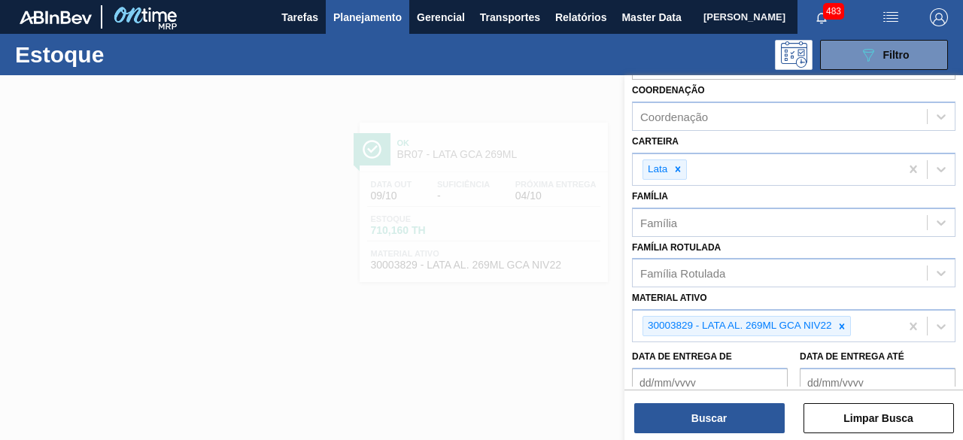
scroll to position [160, 0]
click at [846, 321] on icon at bounding box center [842, 325] width 11 height 11
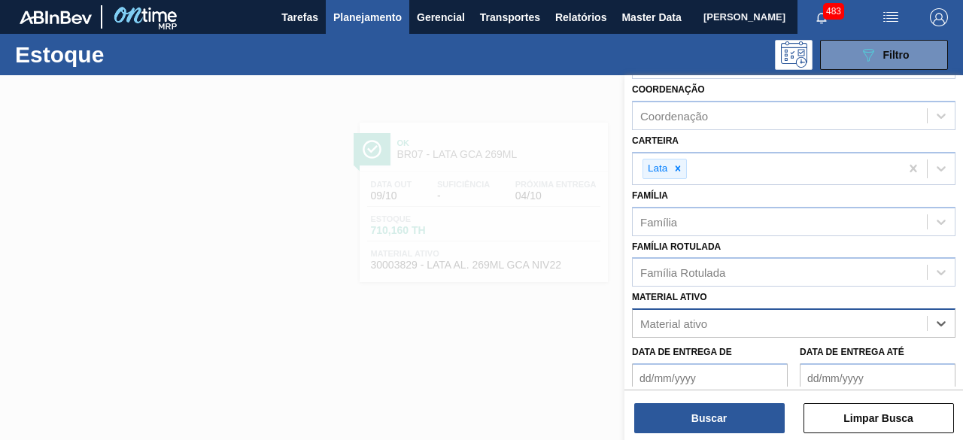
paste ativo "30034234"
type ativo "30034234"
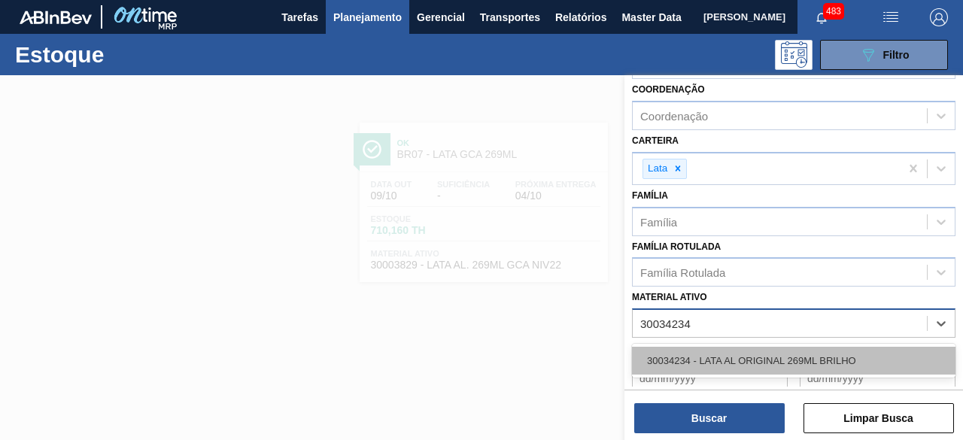
click at [785, 353] on div "30034234 - LATA AL ORIGINAL 269ML BRILHO" at bounding box center [793, 361] width 323 height 28
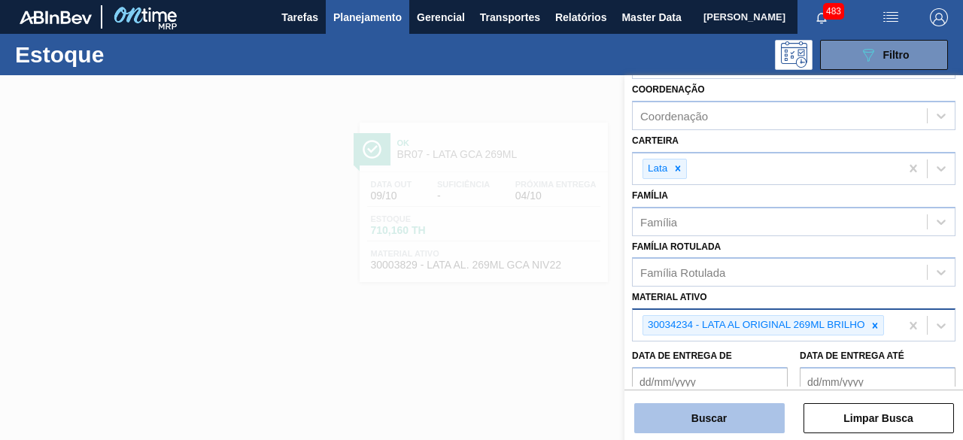
click at [740, 426] on button "Buscar" at bounding box center [709, 418] width 150 height 30
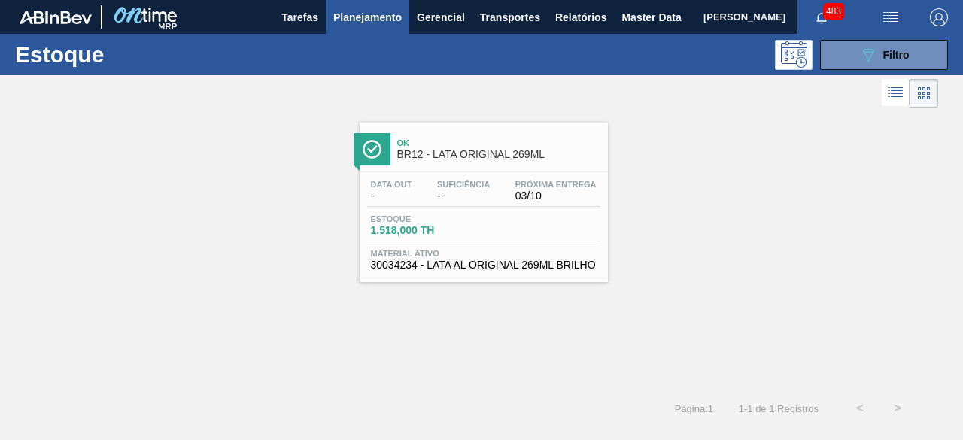
click at [509, 207] on div "Data out - Suficiência - Próxima Entrega 03/10 Estoque 1.518,000 TH Material at…" at bounding box center [484, 223] width 248 height 102
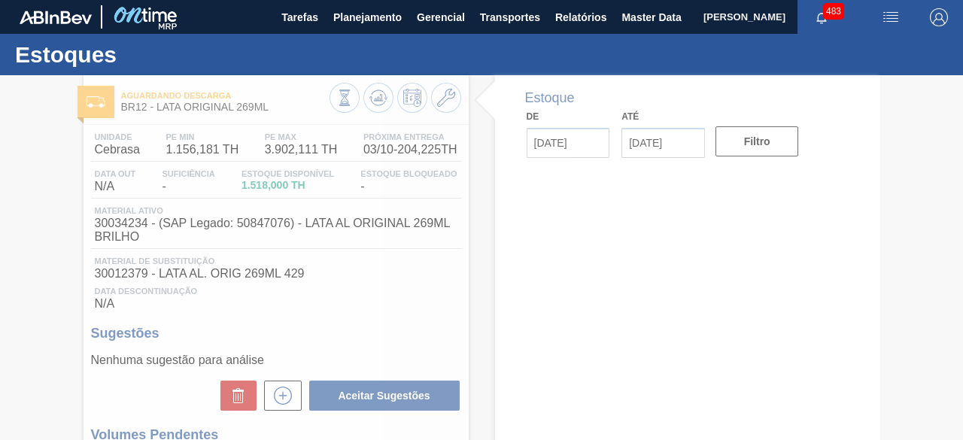
type input "[DATE]"
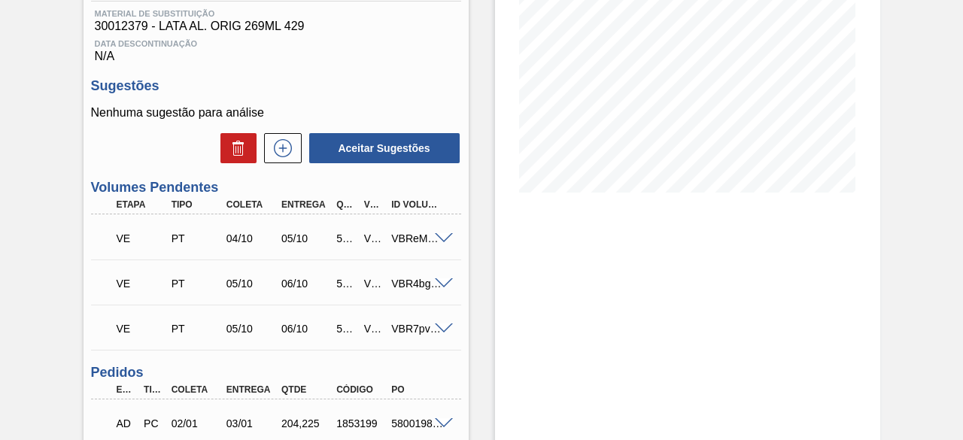
scroll to position [248, 0]
click at [441, 289] on span at bounding box center [444, 283] width 18 height 11
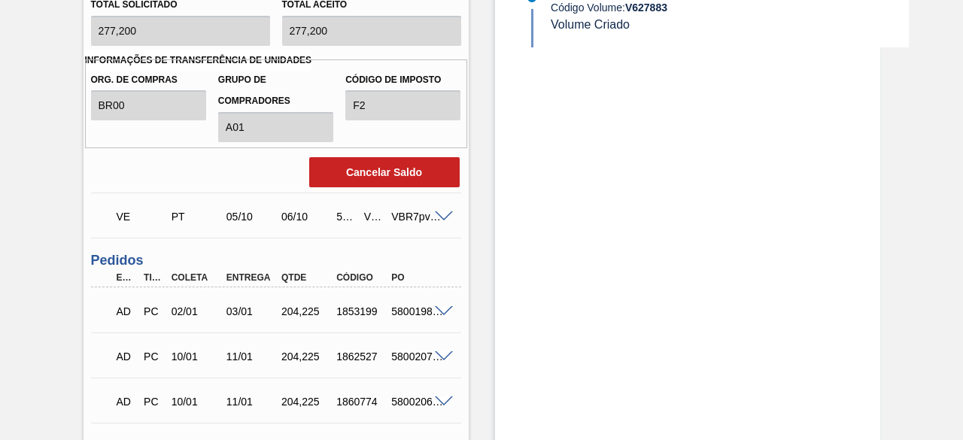
scroll to position [835, 0]
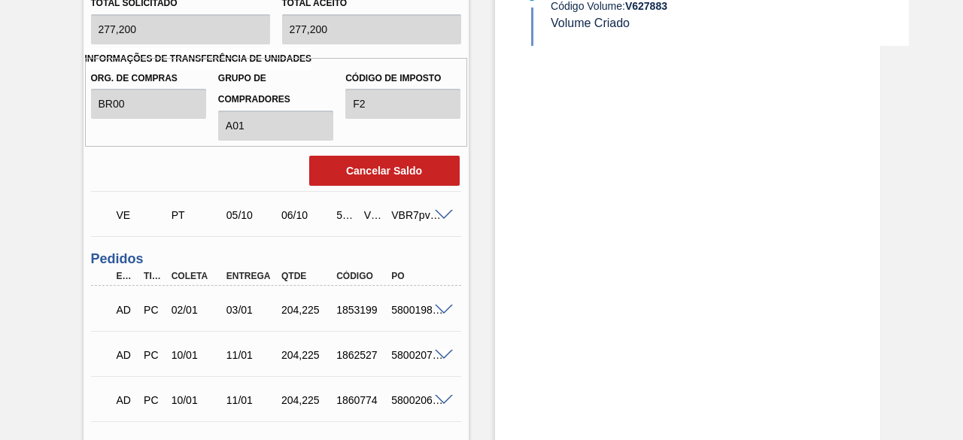
click at [440, 216] on span at bounding box center [444, 215] width 18 height 11
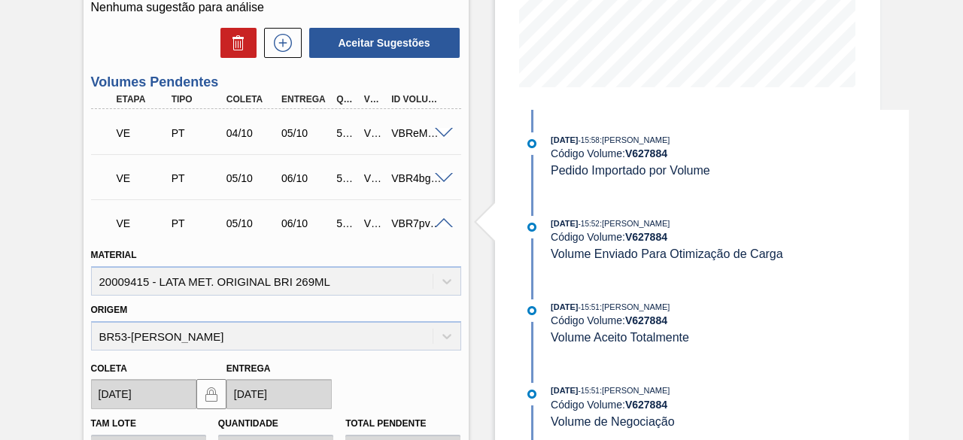
scroll to position [352, 0]
click at [443, 185] on span at bounding box center [444, 179] width 18 height 11
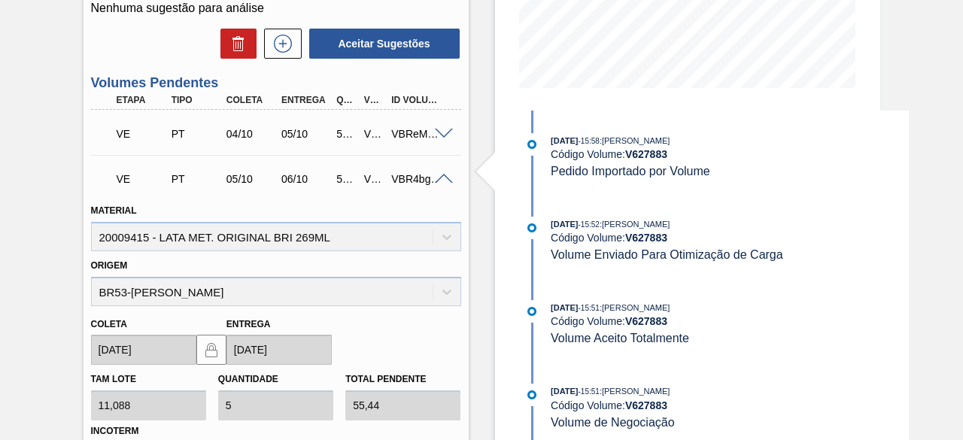
click at [442, 137] on span at bounding box center [444, 134] width 18 height 11
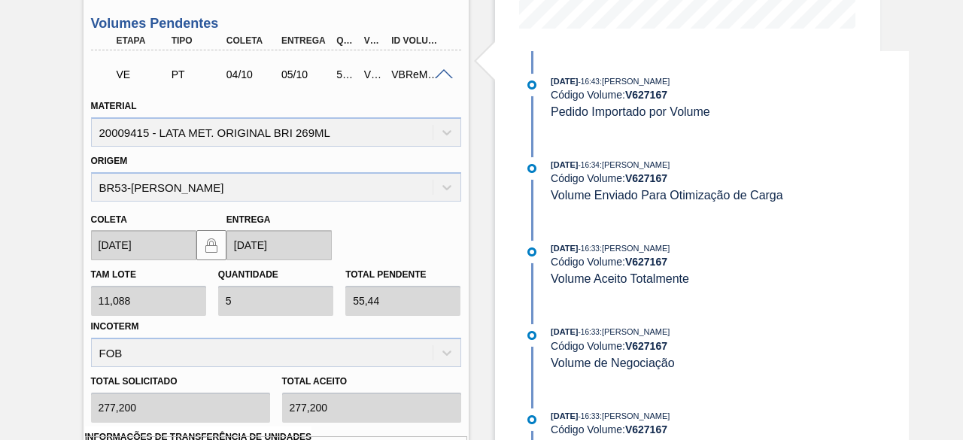
scroll to position [405, 0]
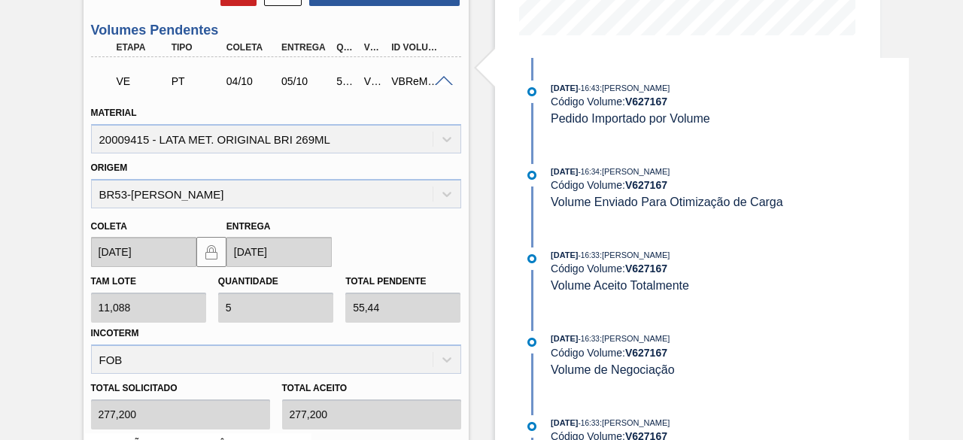
click at [654, 102] on strong "V 627167" at bounding box center [646, 102] width 42 height 12
copy strong "V 627167"
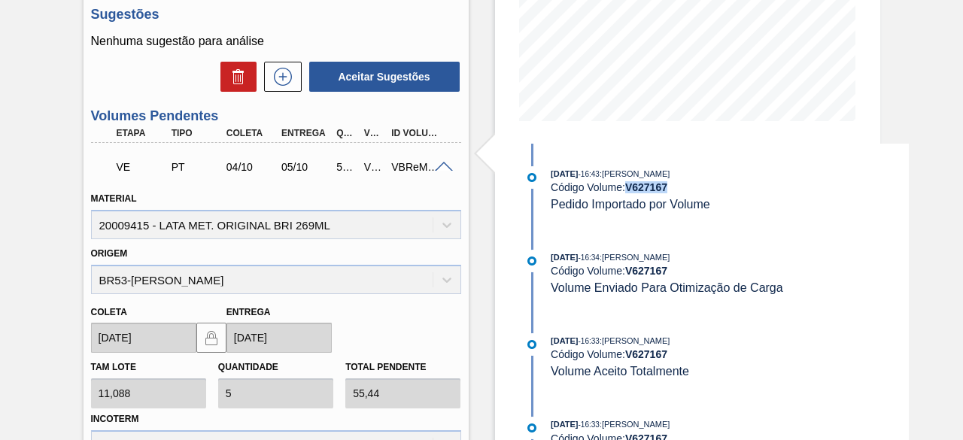
scroll to position [318, 0]
click at [444, 168] on span at bounding box center [444, 167] width 18 height 11
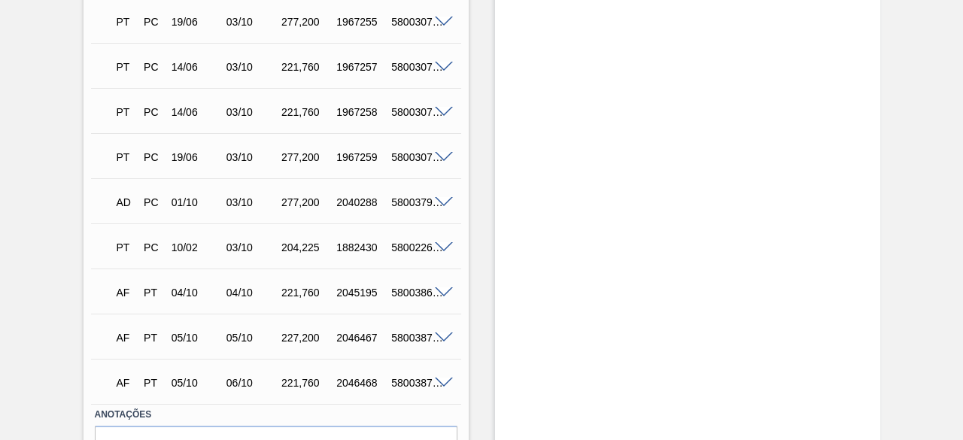
scroll to position [2185, 0]
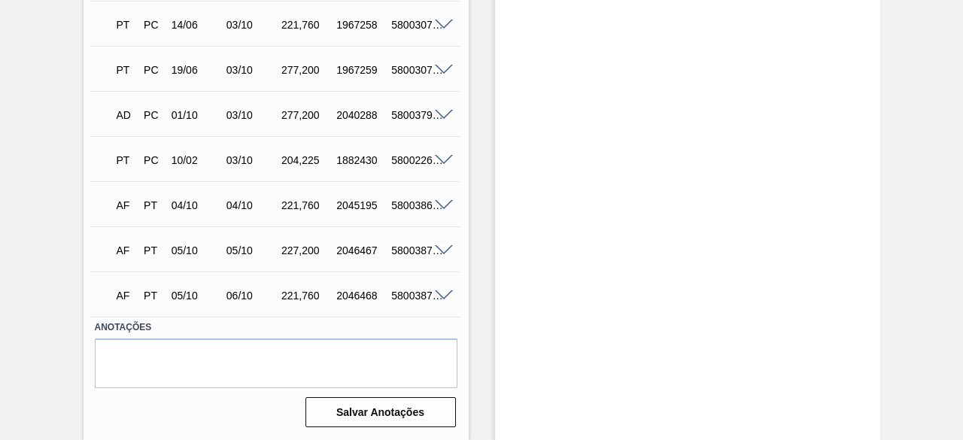
click at [444, 251] on span at bounding box center [444, 250] width 18 height 11
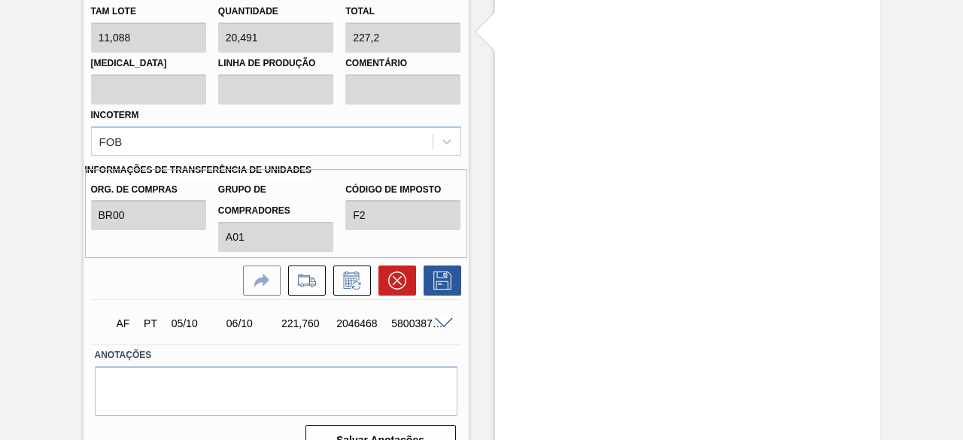
scroll to position [2621, 0]
click at [444, 327] on span at bounding box center [444, 322] width 18 height 11
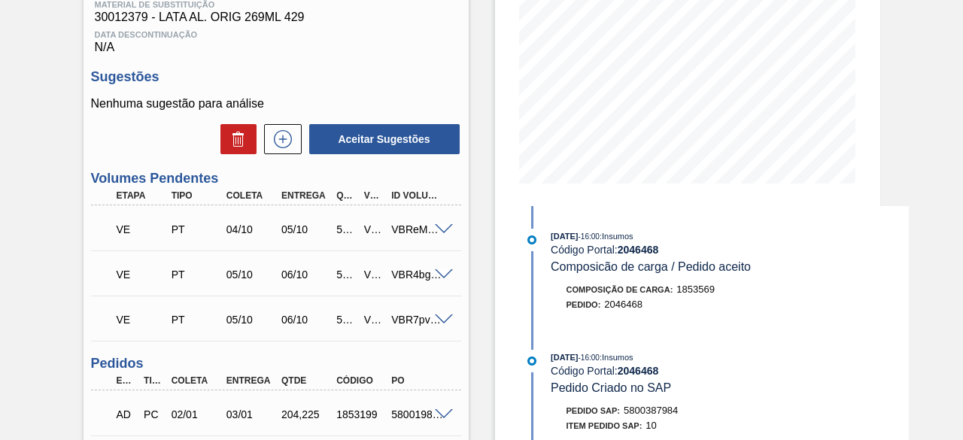
scroll to position [257, 0]
click at [439, 231] on span at bounding box center [444, 228] width 18 height 11
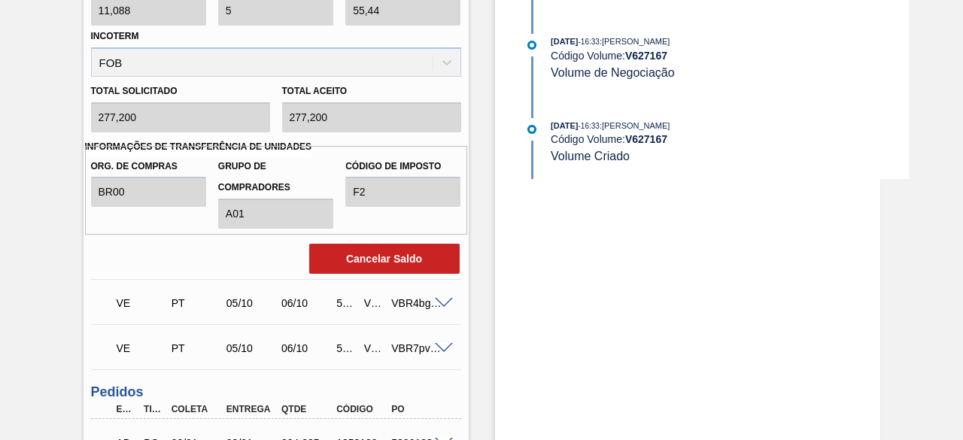
scroll to position [715, 0]
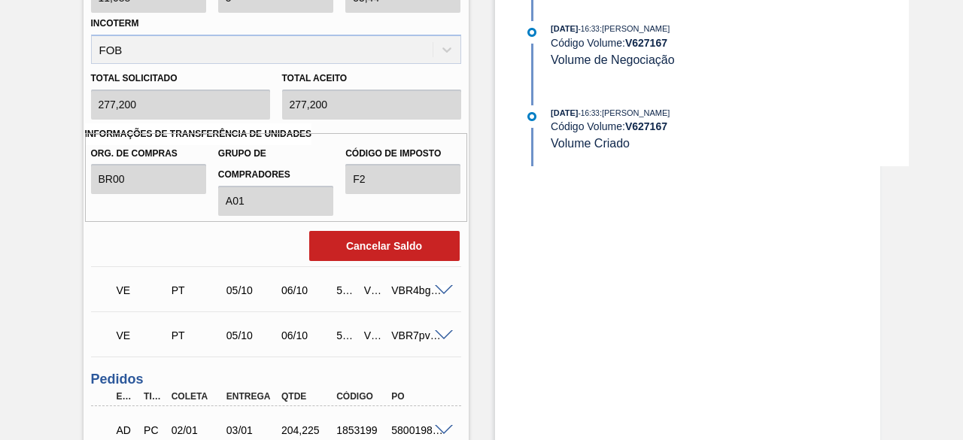
click at [440, 295] on span at bounding box center [444, 290] width 18 height 11
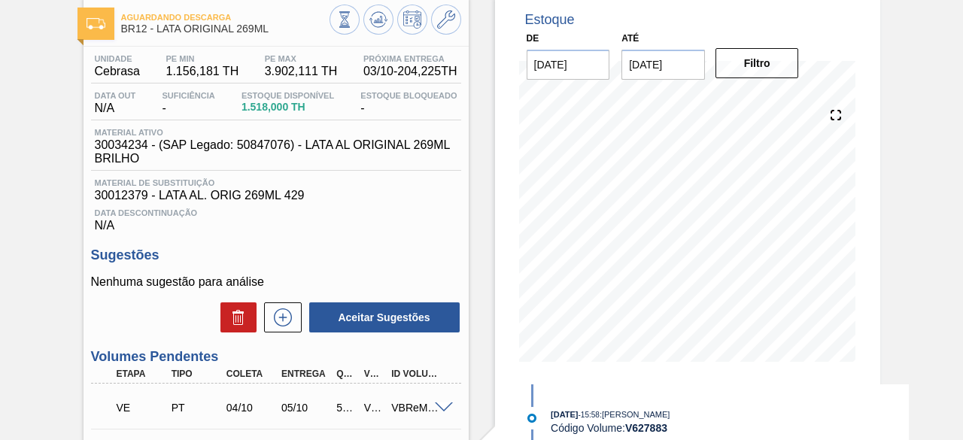
scroll to position [0, 0]
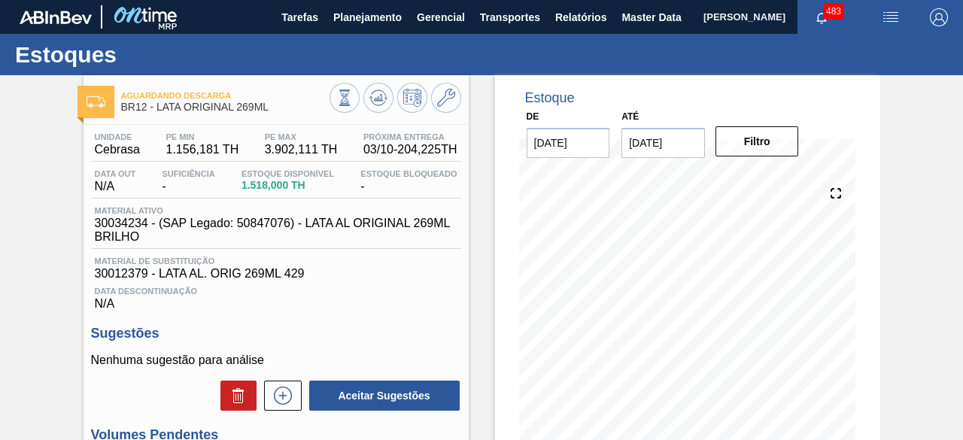
click at [136, 222] on span "30034234 - (SAP Legado: 50847076) - LATA AL ORIGINAL 269ML BRILHO" at bounding box center [280, 230] width 370 height 27
copy span "30034234"
click at [253, 226] on span "30034234 - (SAP Legado: 50847076) - LATA AL ORIGINAL 269ML BRILHO" at bounding box center [280, 230] width 370 height 27
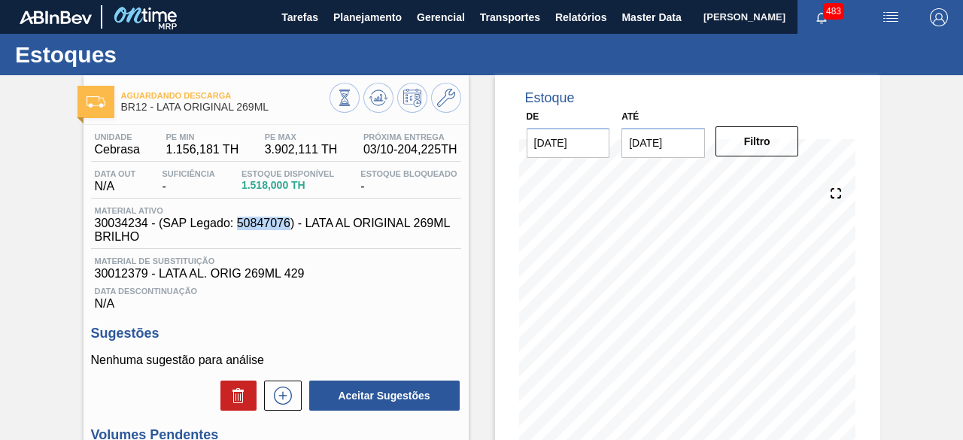
copy span "50847076"
click at [127, 223] on span "30034234 - (SAP Legado: 50847076) - LATA AL ORIGINAL 269ML BRILHO" at bounding box center [280, 230] width 370 height 27
copy span "30034234"
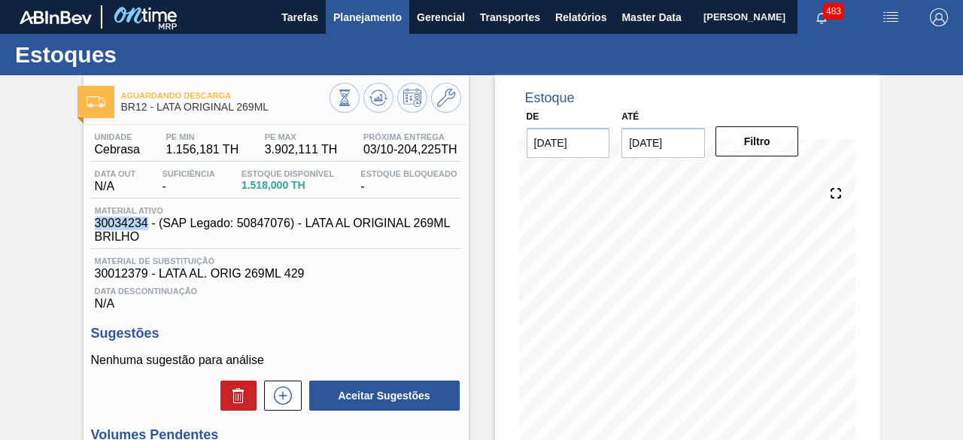
click at [353, 10] on span "Planejamento" at bounding box center [367, 17] width 68 height 18
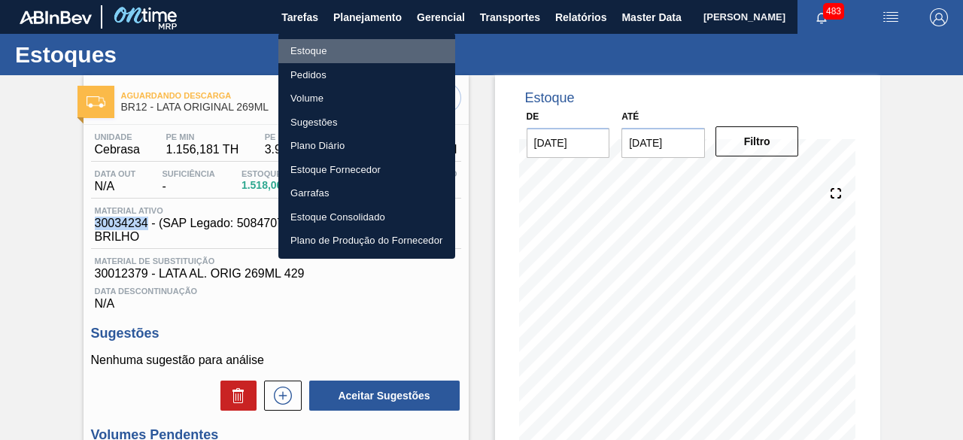
click at [336, 57] on li "Estoque" at bounding box center [366, 51] width 177 height 24
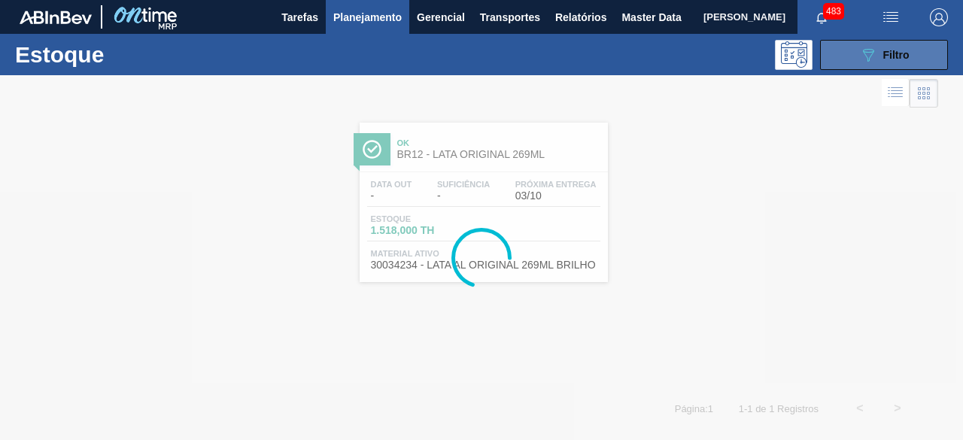
click at [847, 65] on button "089F7B8B-B2A5-4AFE-B5C0-19BA573D28AC Filtro" at bounding box center [884, 55] width 128 height 30
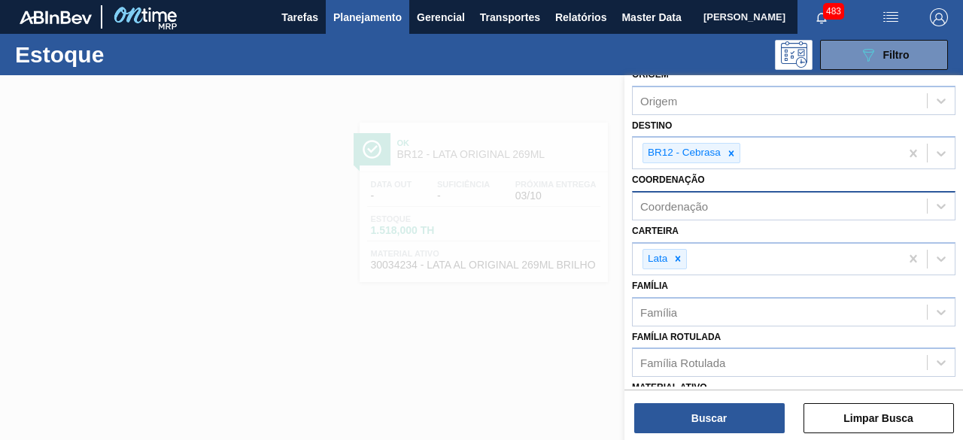
scroll to position [71, 0]
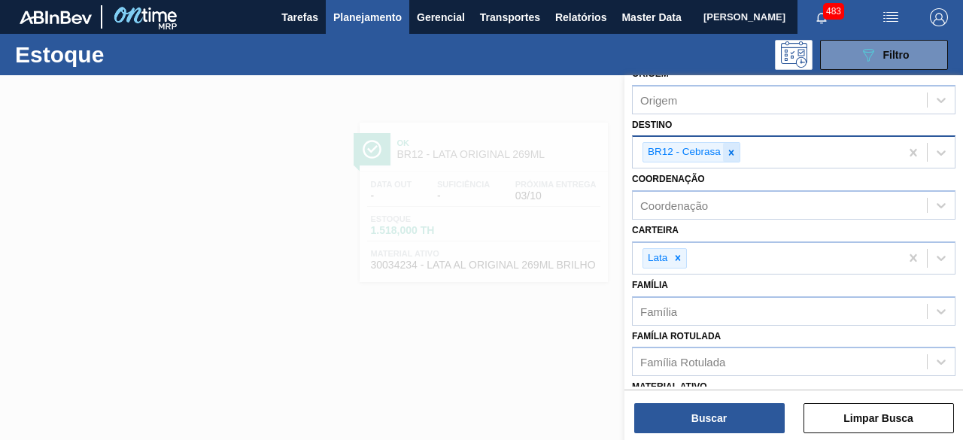
click at [735, 154] on icon at bounding box center [731, 152] width 11 height 11
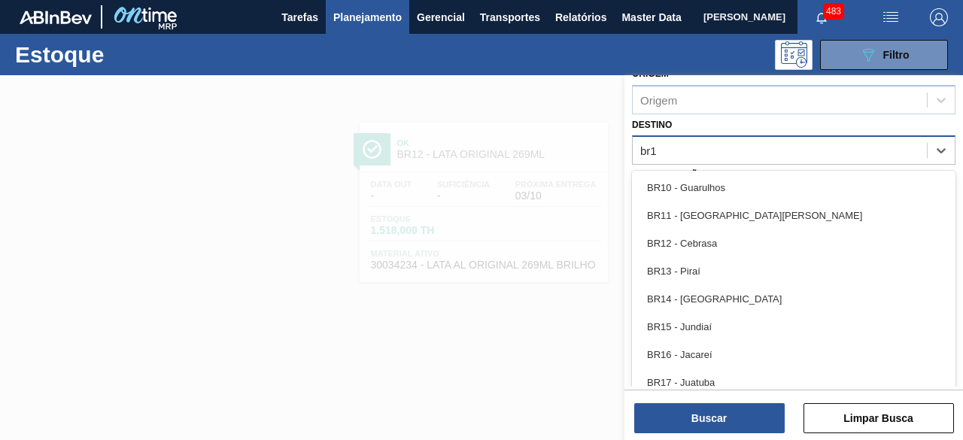
type input "br18"
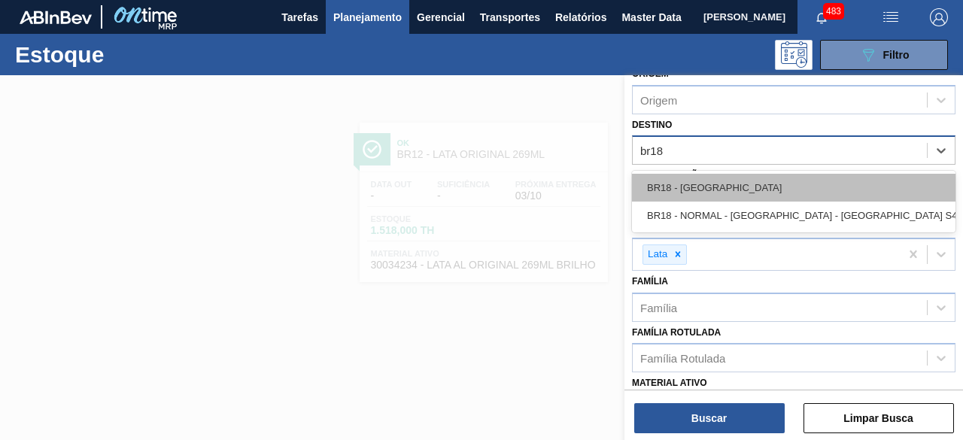
click at [737, 178] on div "BR18 - Pernambuco" at bounding box center [793, 188] width 323 height 28
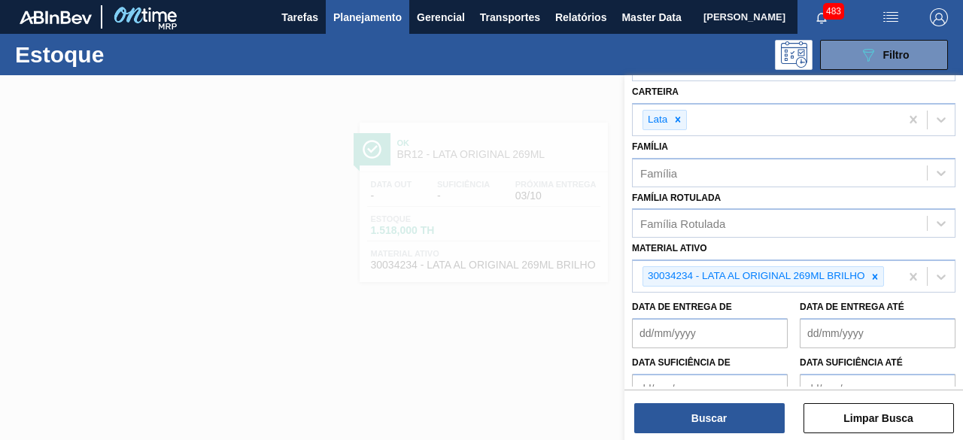
scroll to position [210, 0]
click at [880, 272] on div at bounding box center [875, 275] width 17 height 19
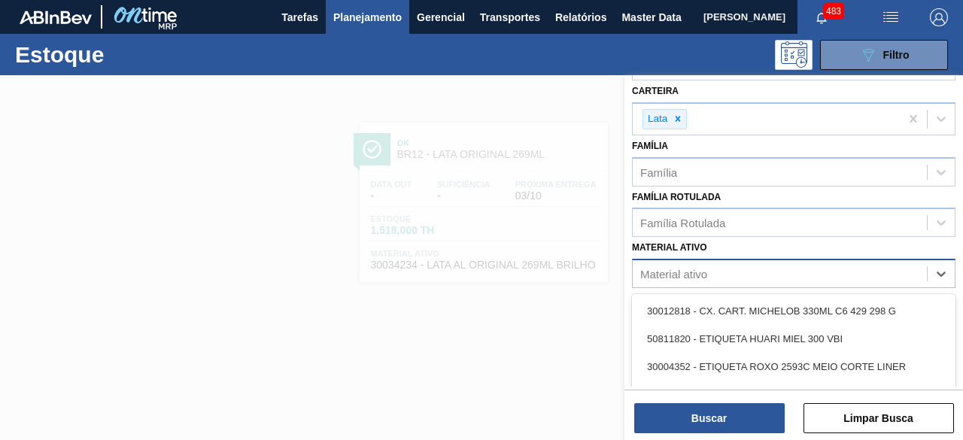
click at [835, 266] on div "Material ativo" at bounding box center [780, 274] width 294 height 22
paste ativo "30012350"
type ativo "30012350"
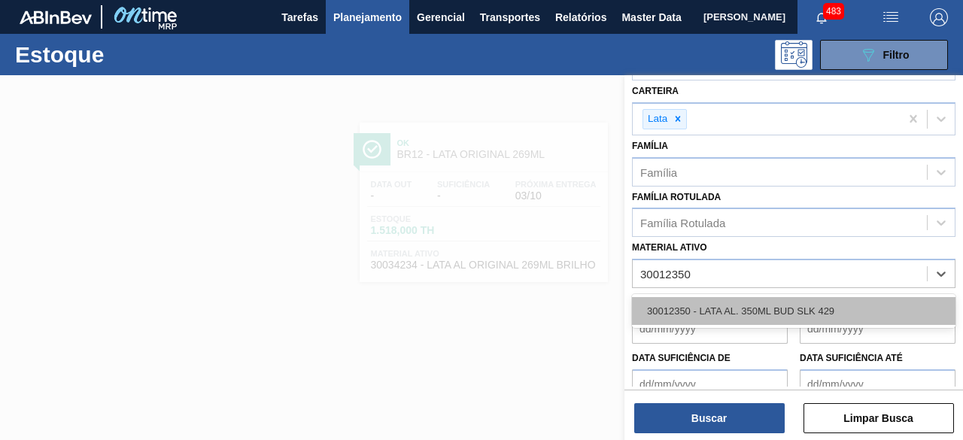
click at [811, 307] on div "30012350 - LATA AL. 350ML BUD SLK 429" at bounding box center [793, 311] width 323 height 28
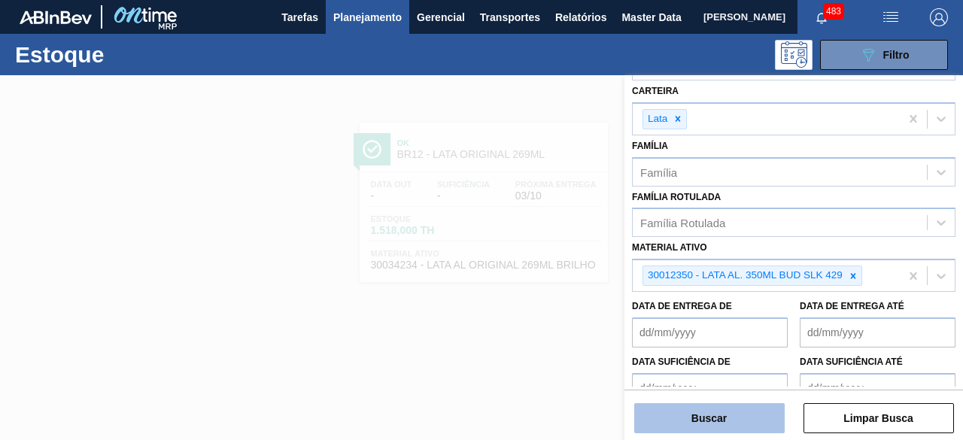
click at [748, 424] on button "Buscar" at bounding box center [709, 418] width 150 height 30
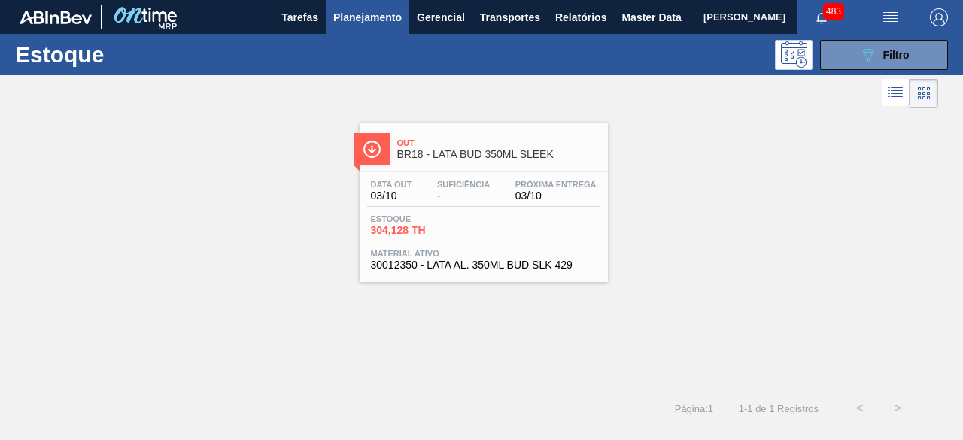
click at [557, 223] on div "Estoque 304,128 TH" at bounding box center [483, 227] width 233 height 27
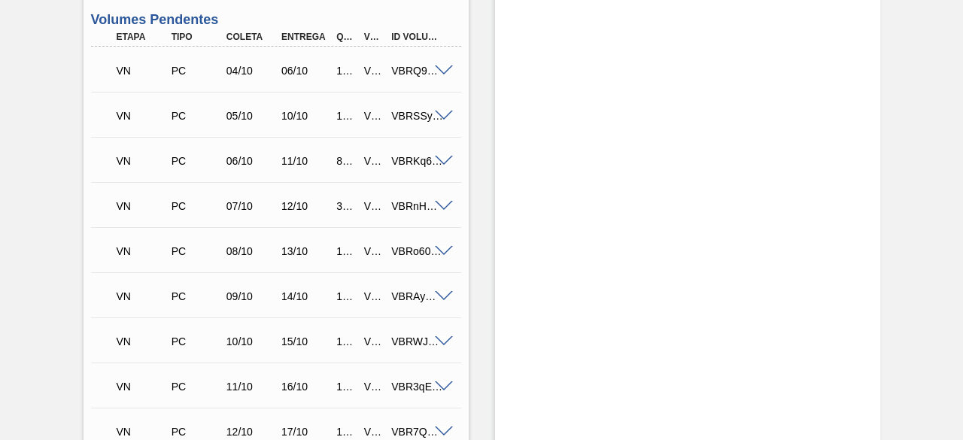
scroll to position [402, 0]
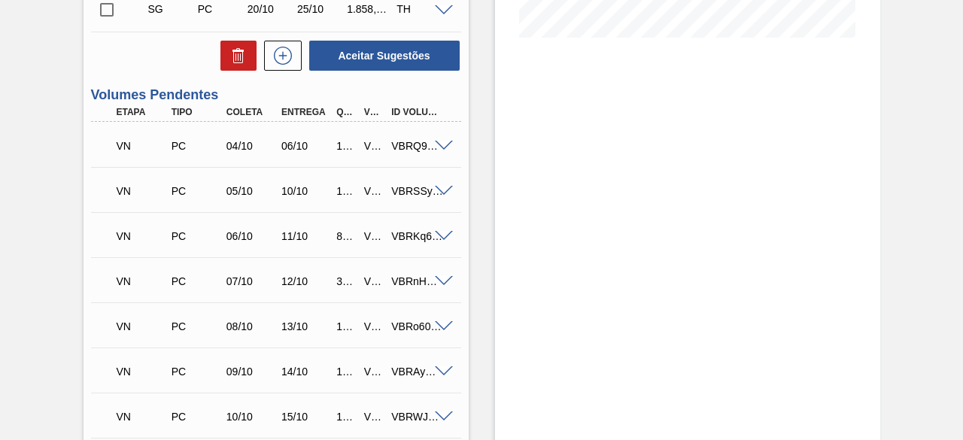
click at [439, 195] on span at bounding box center [444, 191] width 18 height 11
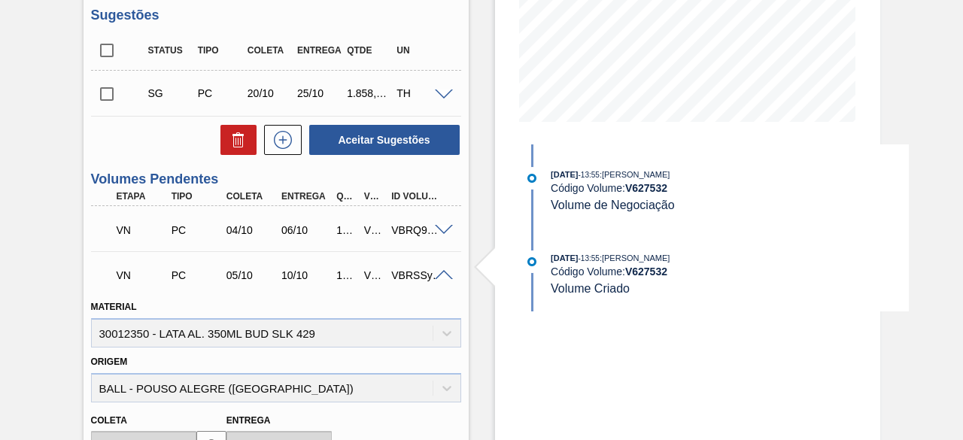
scroll to position [298, 0]
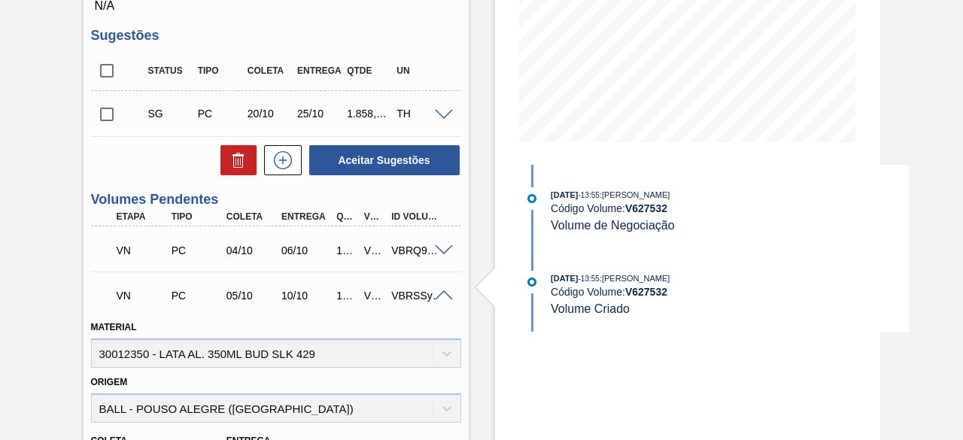
click at [647, 208] on strong "V 627532" at bounding box center [646, 208] width 42 height 12
copy strong "V 627532"
click at [439, 299] on span at bounding box center [444, 295] width 18 height 11
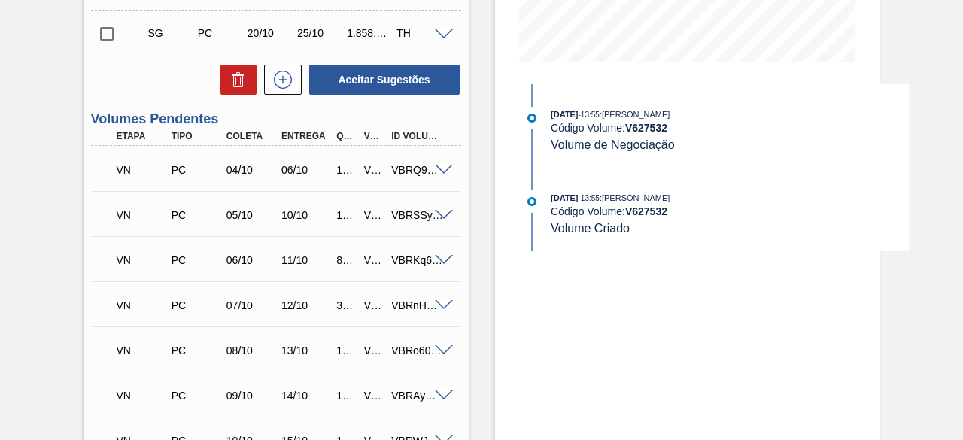
scroll to position [379, 0]
click at [444, 263] on span at bounding box center [444, 259] width 18 height 11
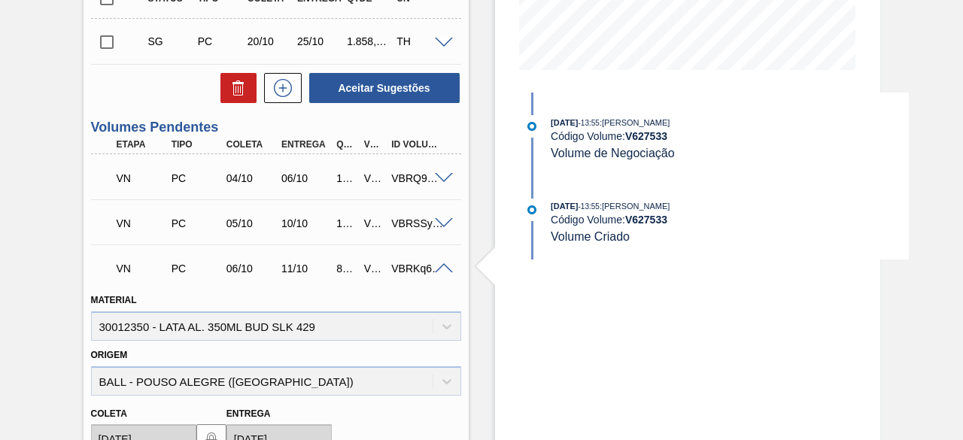
scroll to position [371, 0]
click at [447, 226] on span at bounding box center [444, 222] width 18 height 11
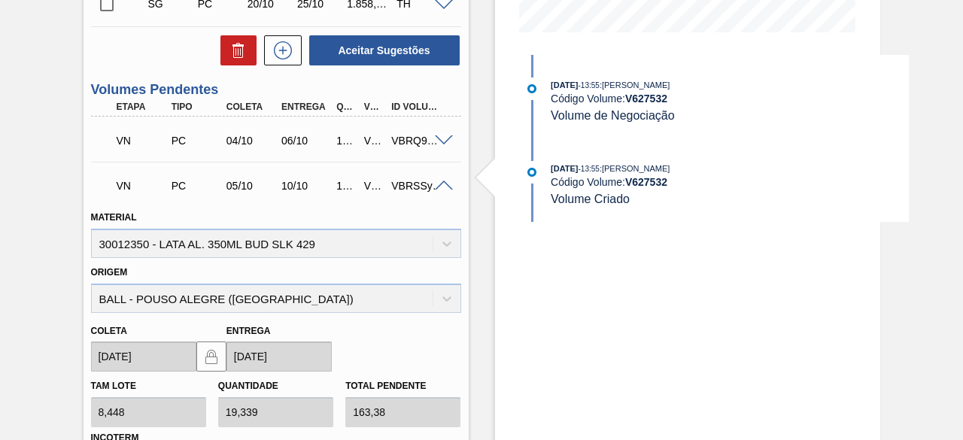
scroll to position [408, 0]
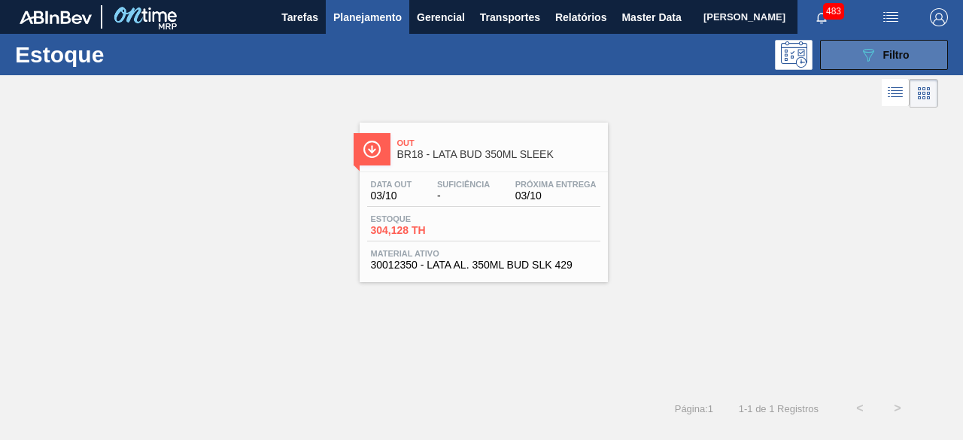
click at [861, 50] on icon "089F7B8B-B2A5-4AFE-B5C0-19BA573D28AC" at bounding box center [868, 55] width 18 height 18
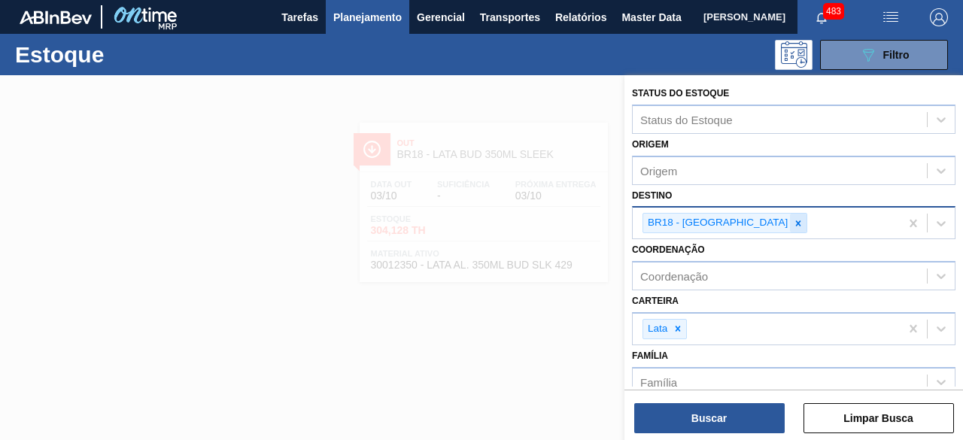
click at [796, 222] on icon at bounding box center [798, 222] width 5 height 5
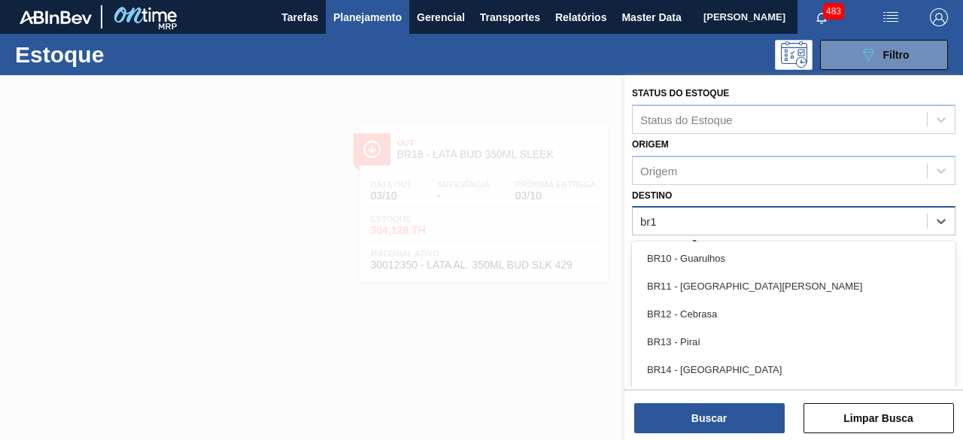
type input "br16"
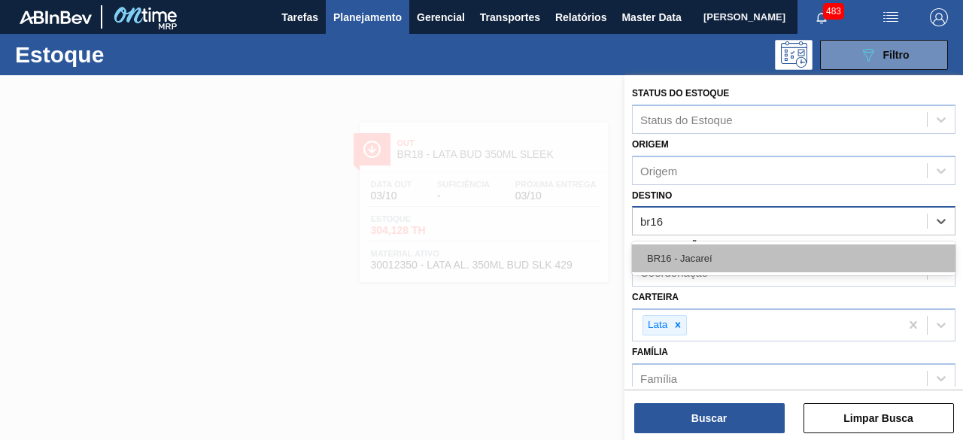
click at [739, 254] on div "BR16 - Jacareí" at bounding box center [793, 258] width 323 height 28
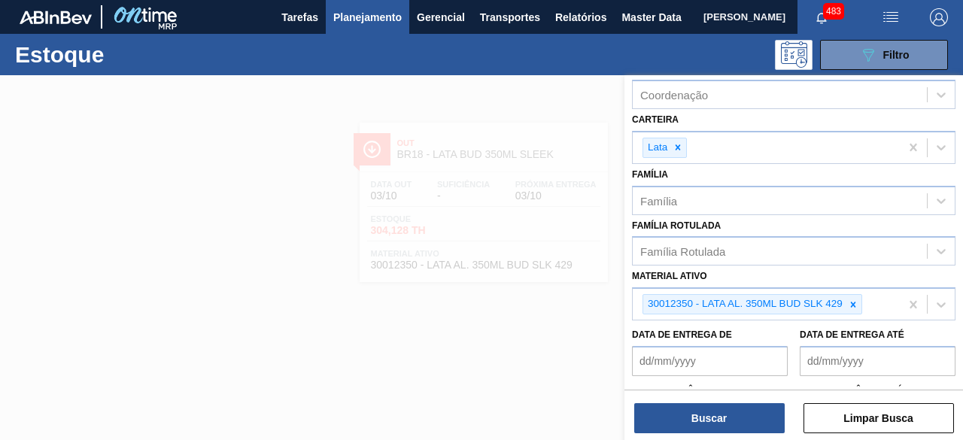
scroll to position [182, 0]
click at [848, 299] on icon at bounding box center [853, 304] width 11 height 11
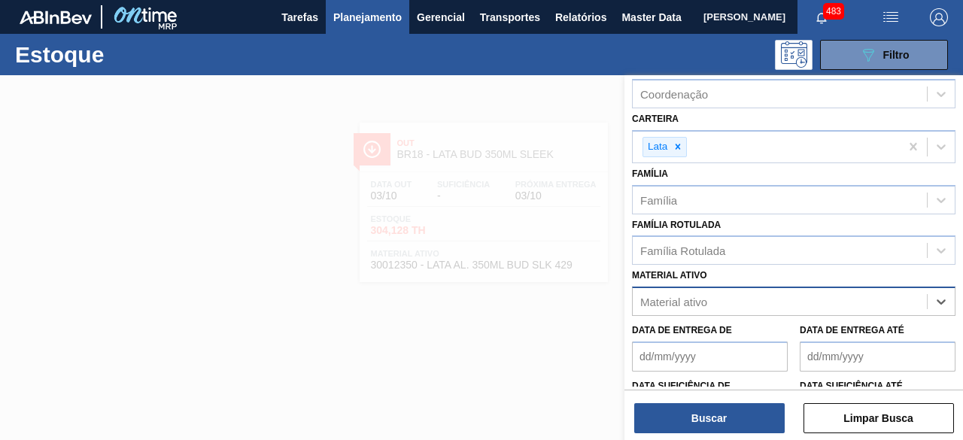
paste ativo "30034410"
type ativo "30034410"
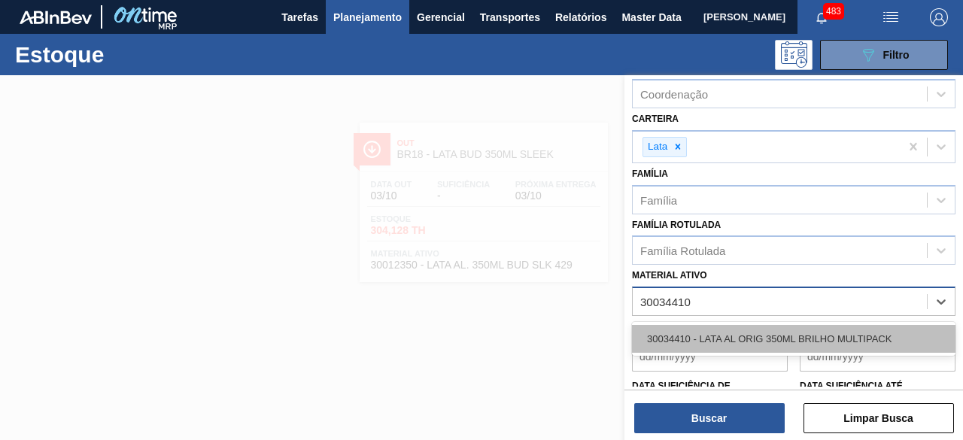
click at [822, 330] on div "30034410 - LATA AL ORIG 350ML BRILHO MULTIPACK" at bounding box center [793, 339] width 323 height 28
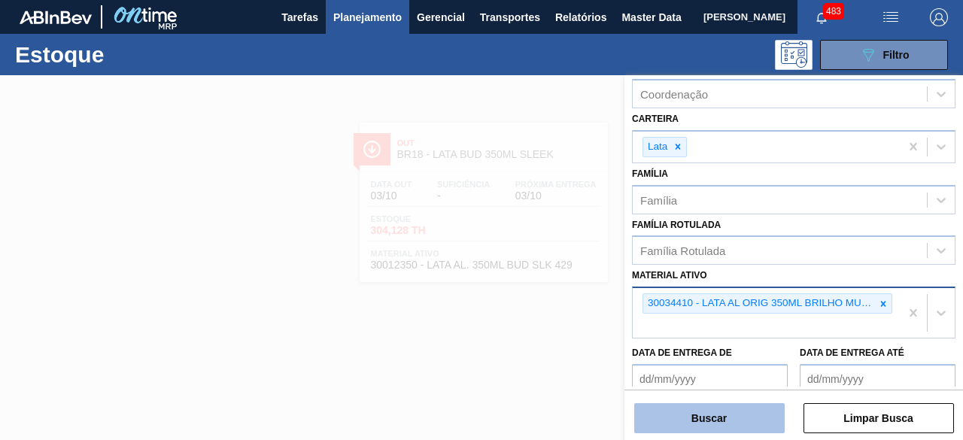
click at [755, 423] on button "Buscar" at bounding box center [709, 418] width 150 height 30
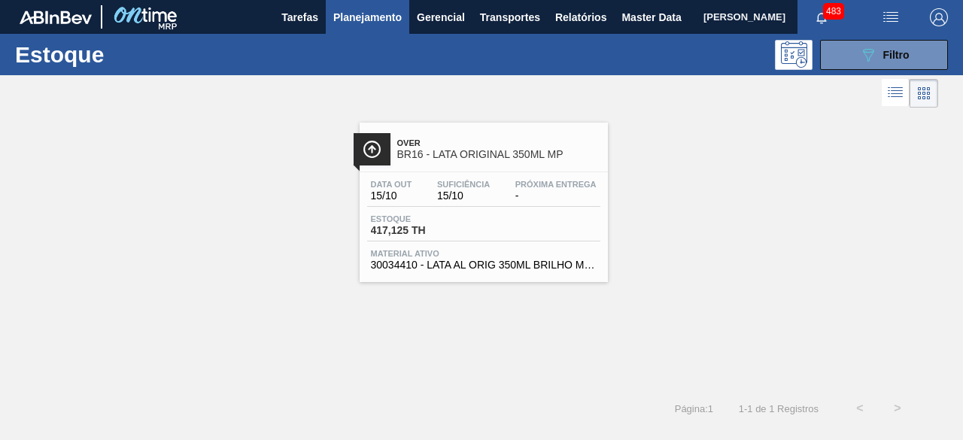
click at [518, 207] on div "Data out 15/10 Suficiência 15/10 Próxima Entrega - Estoque 417,125 TH Material …" at bounding box center [484, 223] width 248 height 102
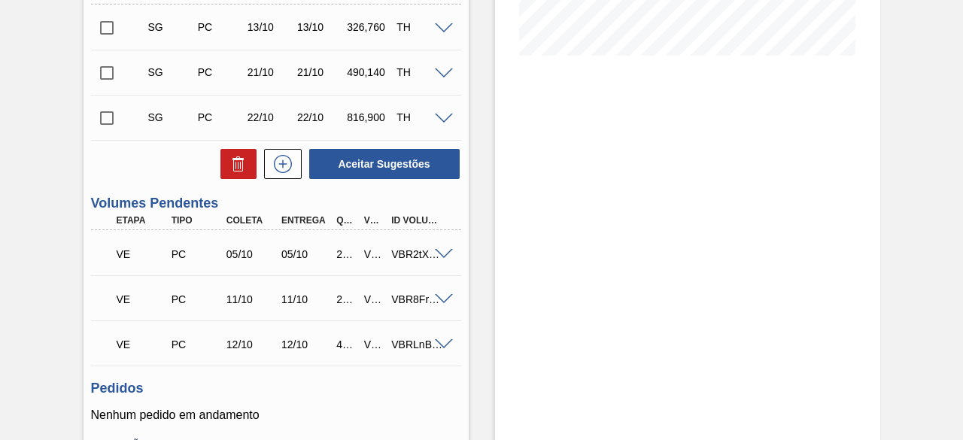
scroll to position [385, 0]
click at [439, 260] on span at bounding box center [444, 253] width 18 height 11
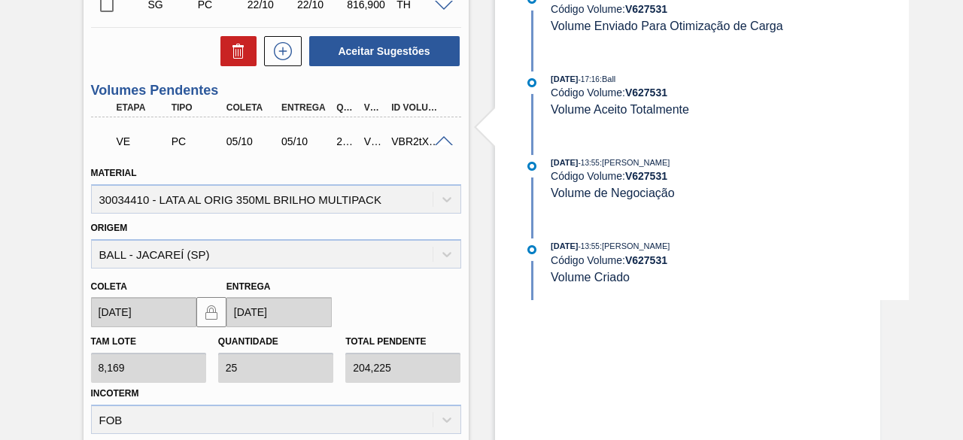
scroll to position [441, 0]
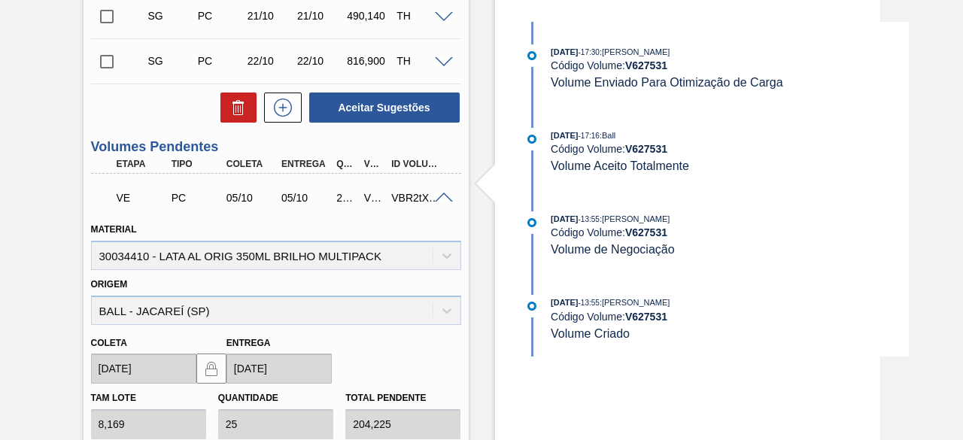
click at [639, 65] on strong "V 627531" at bounding box center [646, 65] width 42 height 12
copy strong "V 627531"
